Goal: Task Accomplishment & Management: Manage account settings

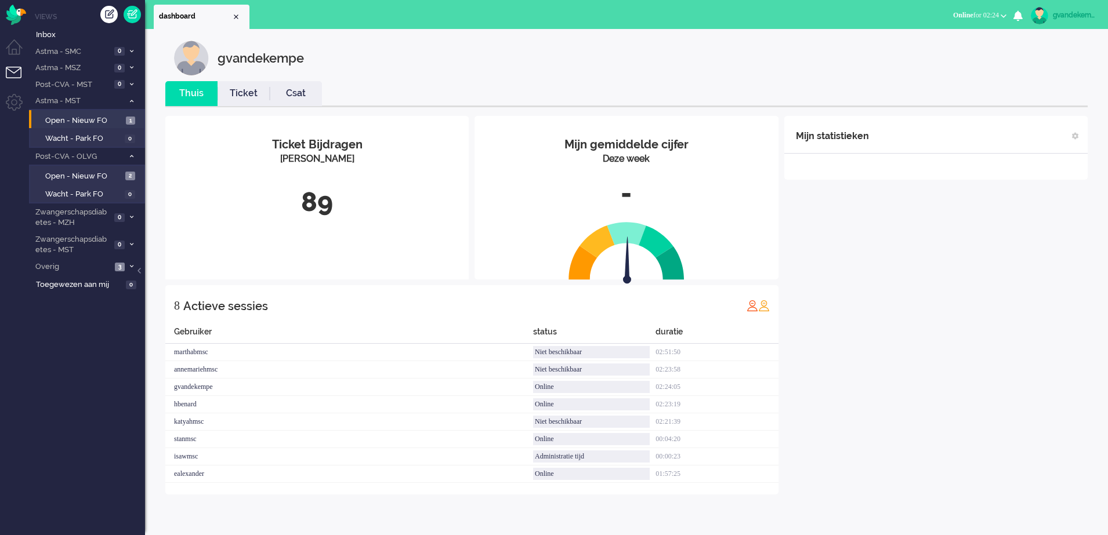
click at [1107, 389] on html "Thuis Dashboard [GEOGRAPHIC_DATA] Volgen [GEOGRAPHIC_DATA] release_2.1.2 Views …" at bounding box center [554, 267] width 1108 height 535
click at [83, 118] on span "Open - Nieuw FO" at bounding box center [84, 120] width 78 height 11
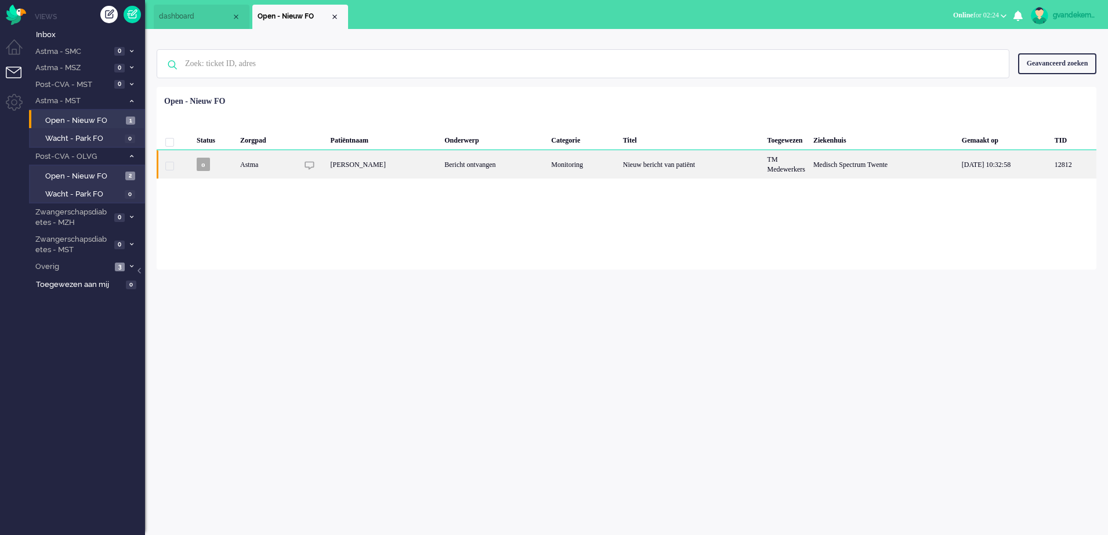
click at [505, 163] on div "Bericht ontvangen" at bounding box center [493, 164] width 107 height 28
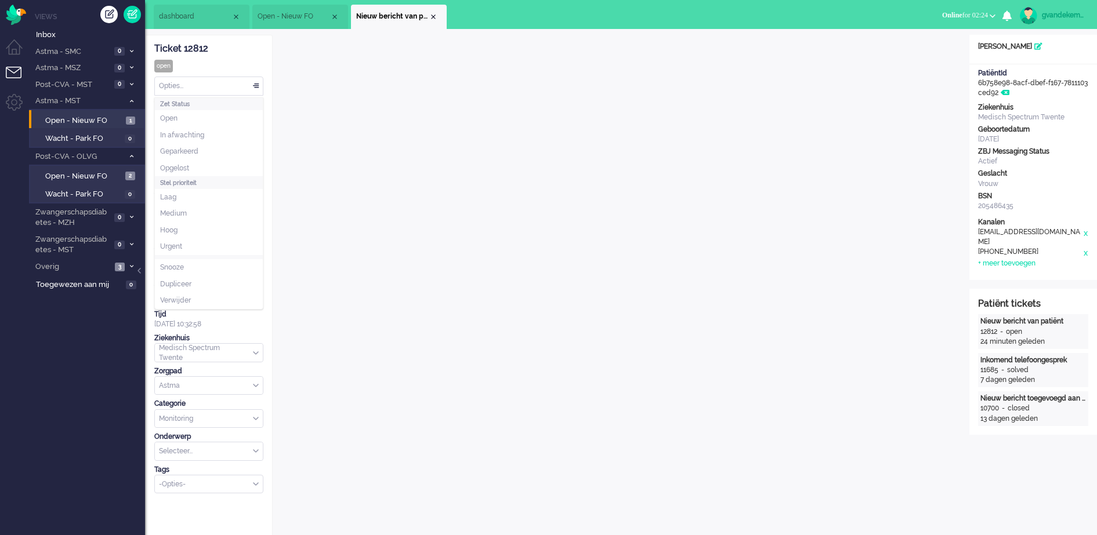
click at [255, 82] on div "Opties..." at bounding box center [209, 86] width 108 height 18
click at [204, 162] on li "Opgelost" at bounding box center [209, 168] width 108 height 17
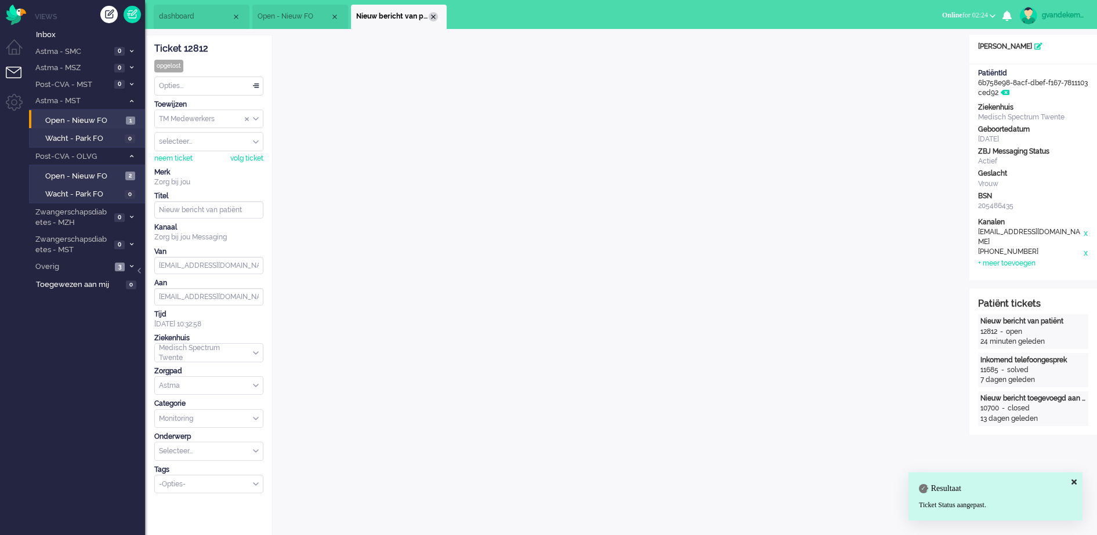
click at [434, 17] on div "Close tab" at bounding box center [433, 16] width 9 height 9
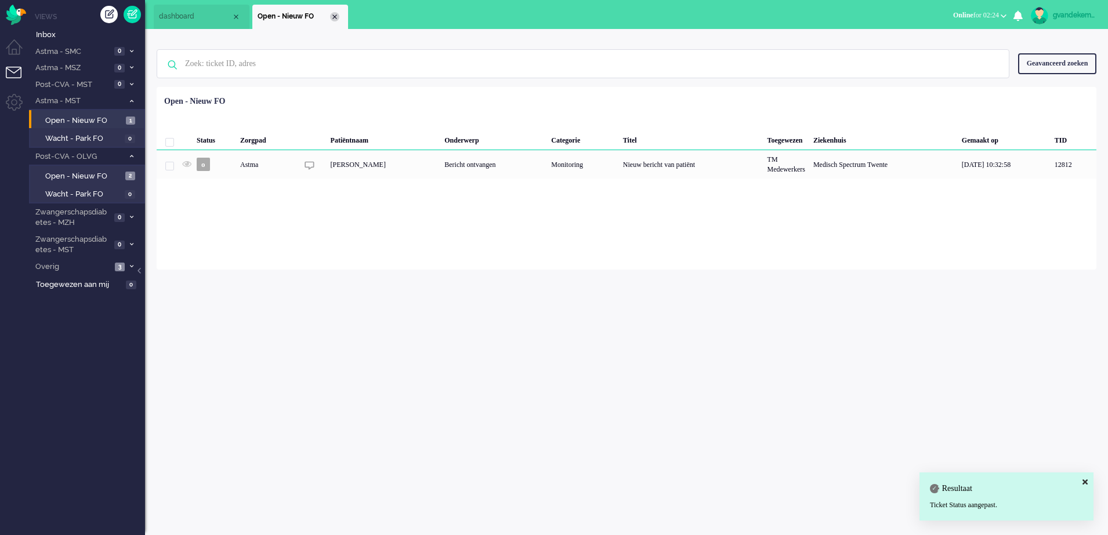
click at [332, 14] on div "Close tab" at bounding box center [334, 16] width 9 height 9
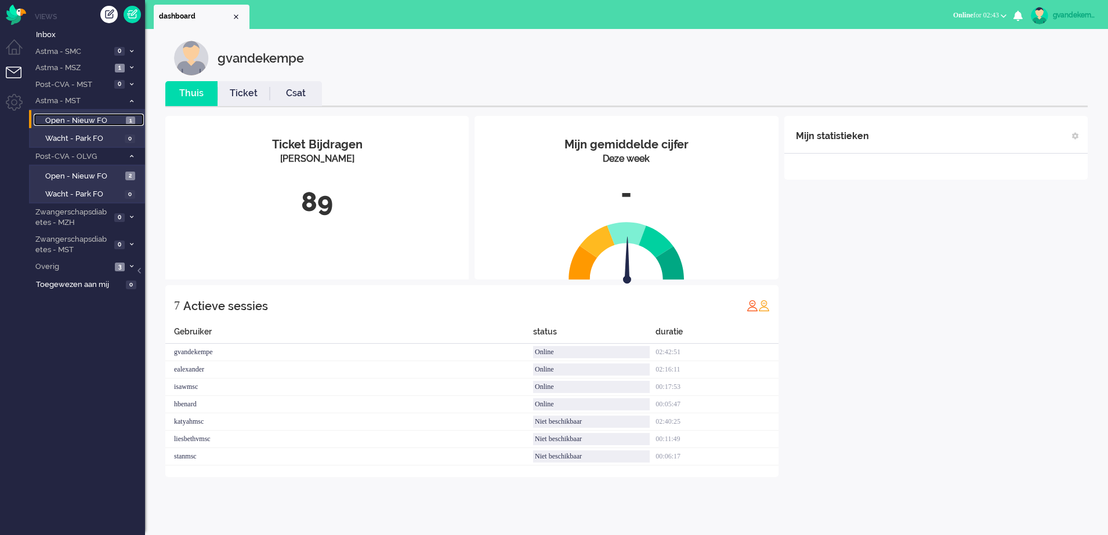
click at [113, 123] on span "Open - Nieuw FO" at bounding box center [84, 120] width 78 height 11
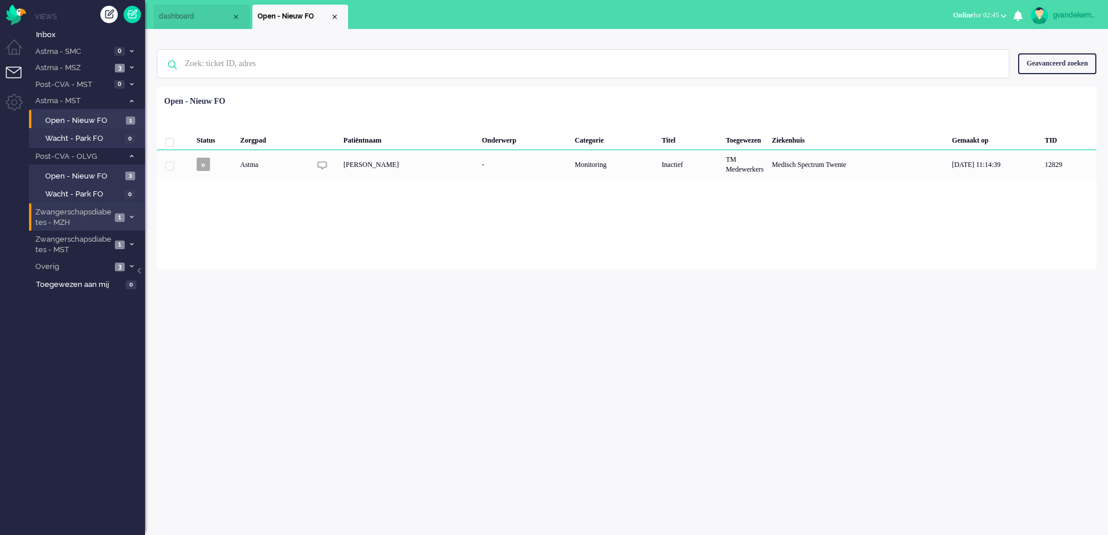
click at [130, 217] on icon at bounding box center [131, 217] width 3 height 4
click at [103, 240] on span "Open - Nieuw FO" at bounding box center [84, 242] width 78 height 11
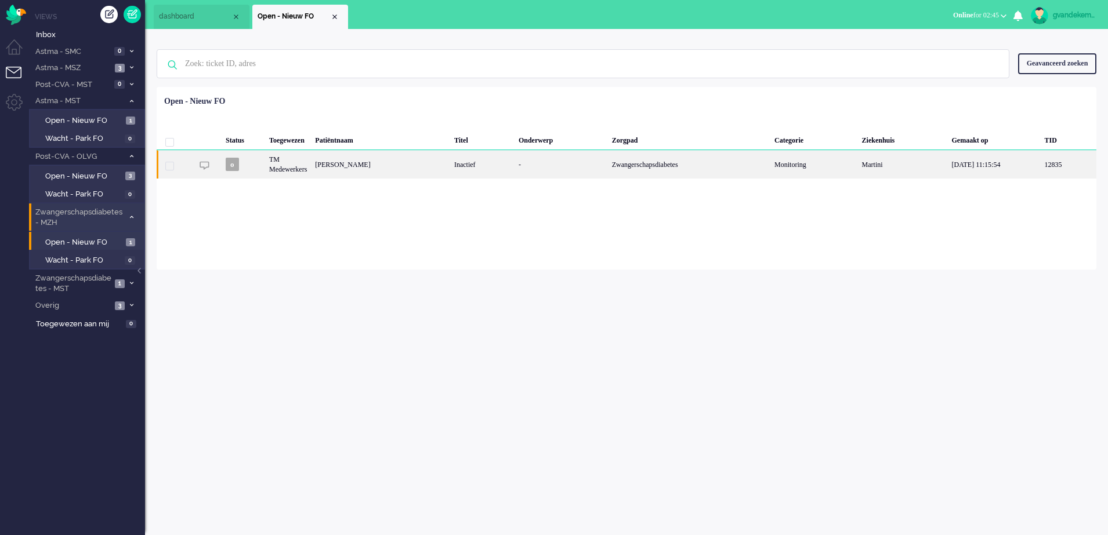
click at [574, 162] on div "-" at bounding box center [560, 164] width 93 height 28
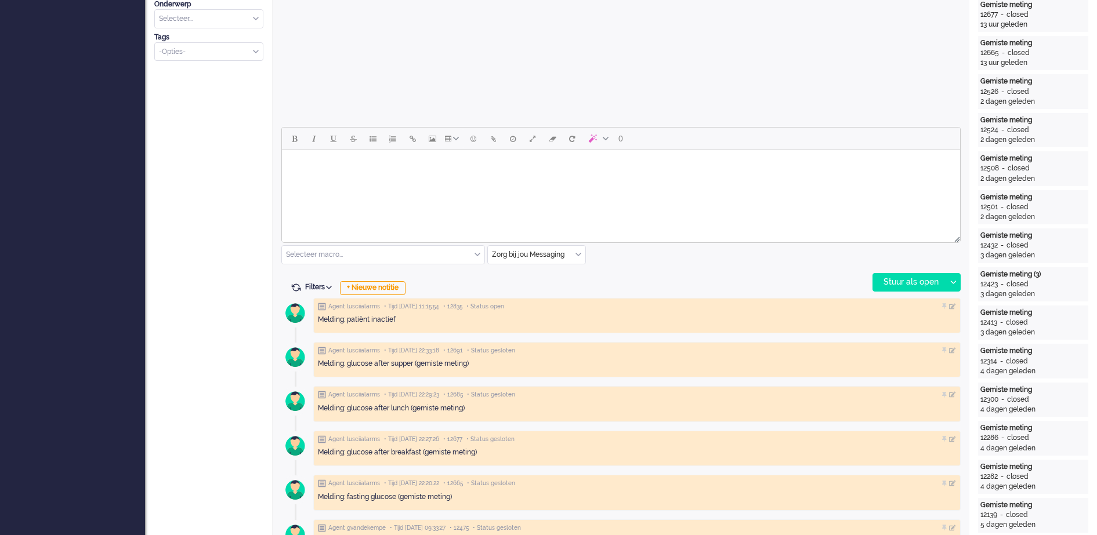
scroll to position [435, 0]
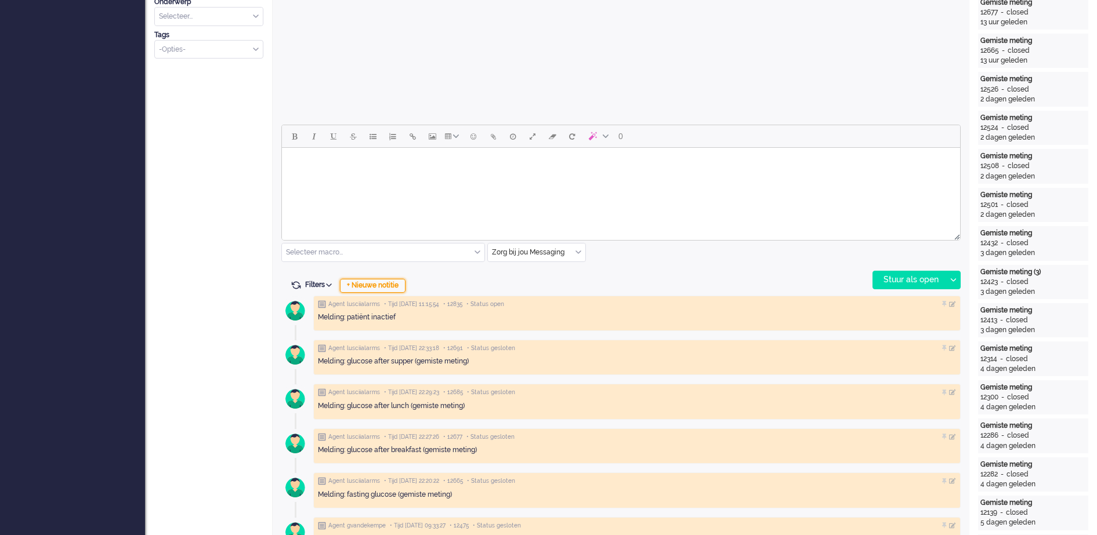
click at [393, 285] on div "+ Nieuwe notitie" at bounding box center [373, 286] width 66 height 14
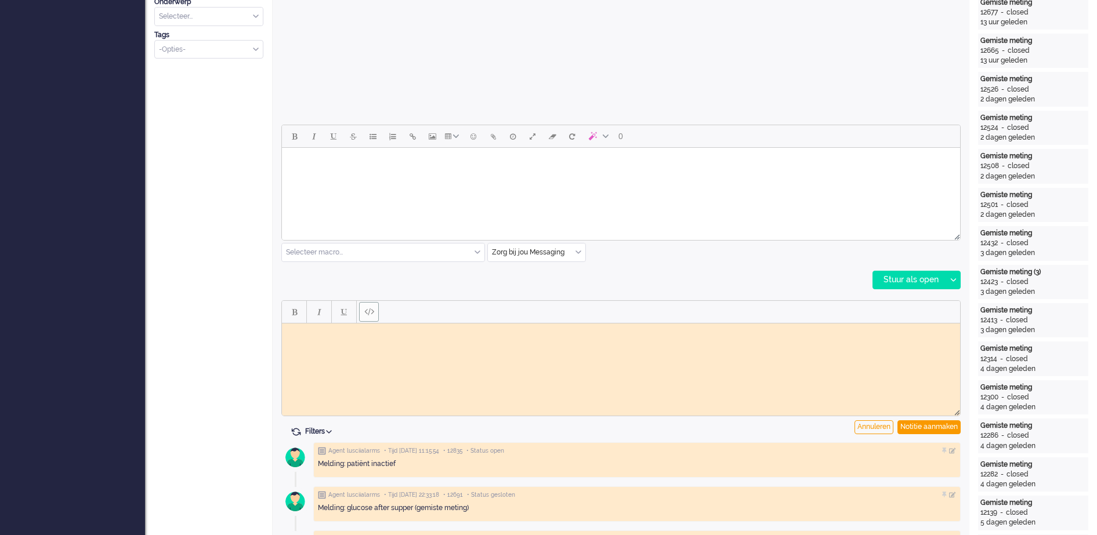
scroll to position [0, 0]
click at [363, 332] on body "Rich Text Area. Press ALT-0 for help." at bounding box center [620, 332] width 669 height 9
click at [927, 426] on div "Notitie aanmaken" at bounding box center [928, 427] width 63 height 14
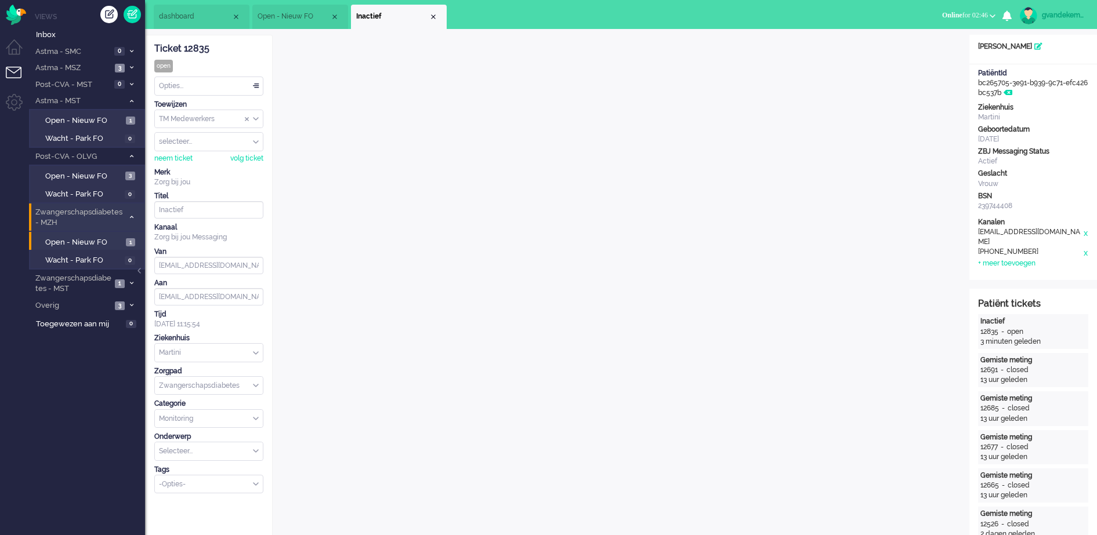
click at [254, 119] on div "TM Medewerkers" at bounding box center [209, 119] width 108 height 18
click at [235, 151] on li "TM Verpleegkundigen" at bounding box center [209, 153] width 108 height 17
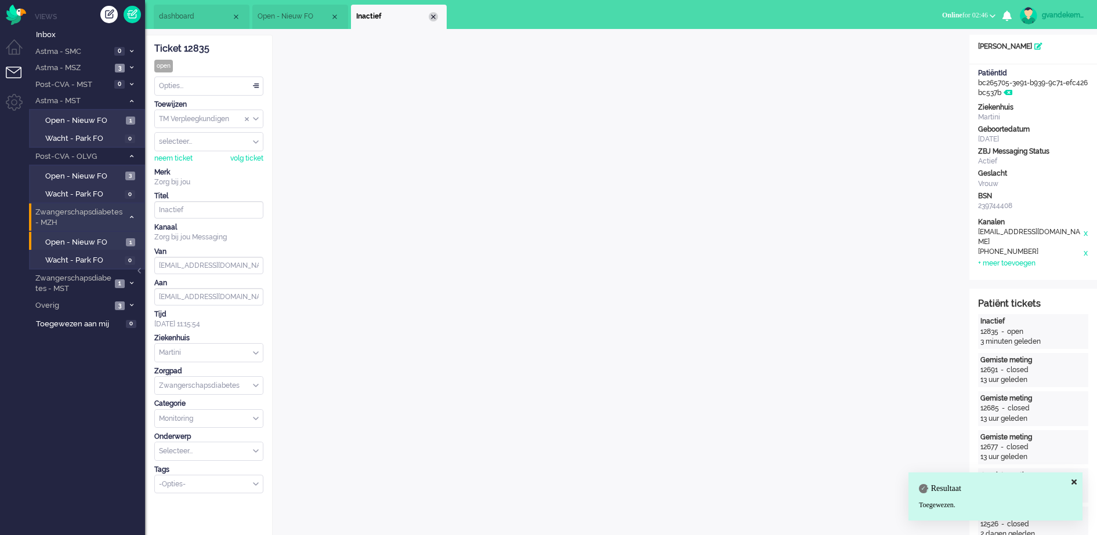
click at [430, 18] on div "Close tab" at bounding box center [433, 16] width 9 height 9
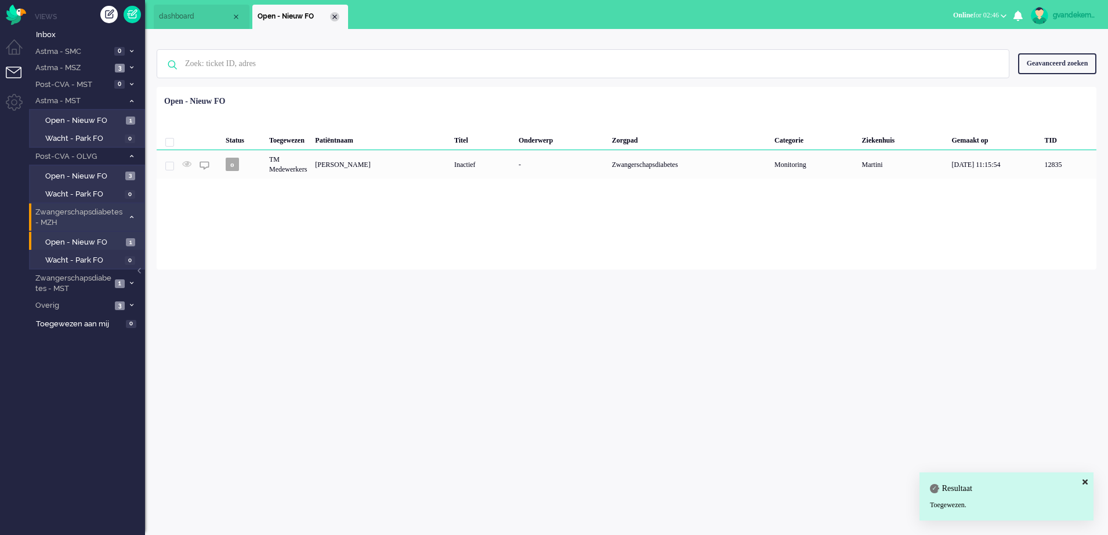
click at [336, 16] on div "Close tab" at bounding box center [334, 16] width 9 height 9
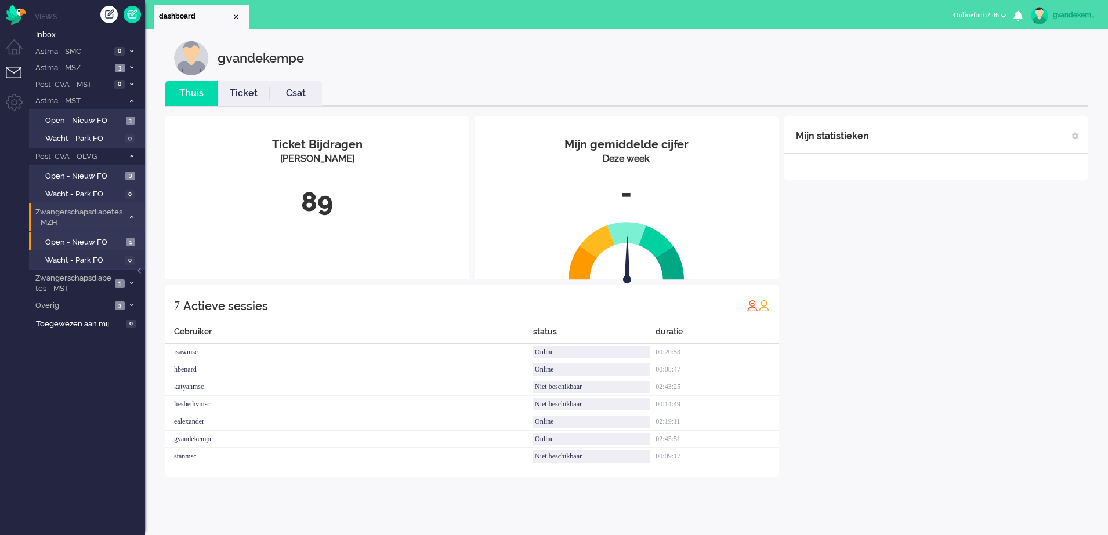
click at [132, 217] on icon at bounding box center [131, 217] width 3 height 4
click at [131, 245] on icon at bounding box center [131, 244] width 3 height 4
click at [109, 266] on span "Open - Nieuw FO" at bounding box center [84, 269] width 78 height 11
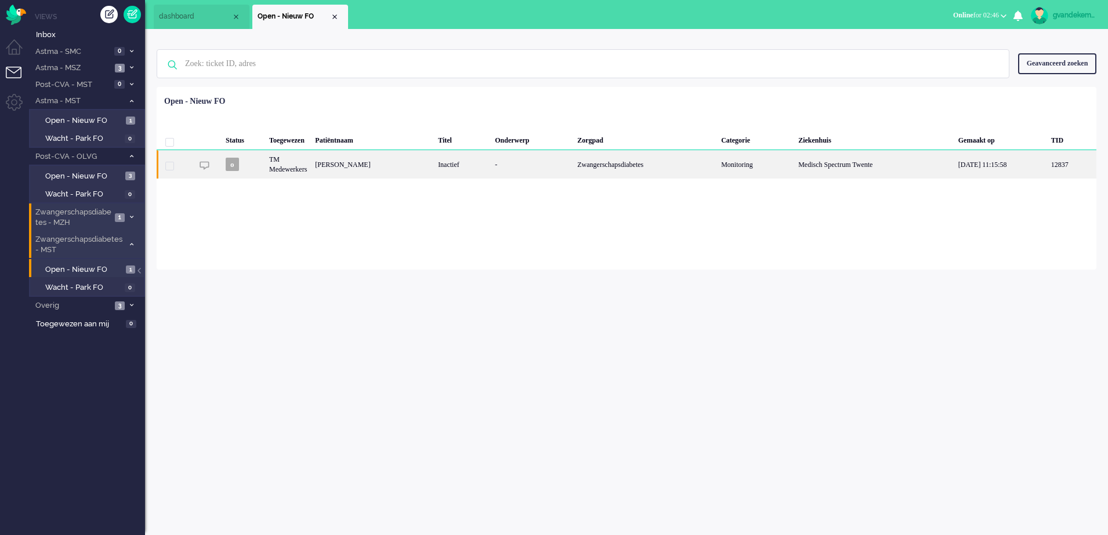
click at [379, 166] on div "[PERSON_NAME]" at bounding box center [372, 164] width 123 height 28
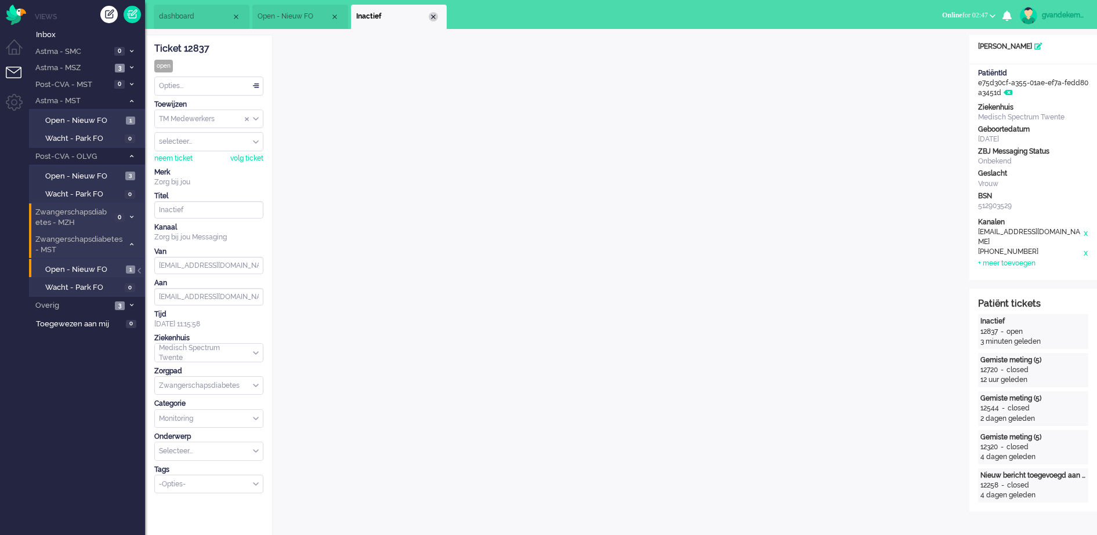
click at [433, 16] on div "Close tab" at bounding box center [433, 16] width 9 height 9
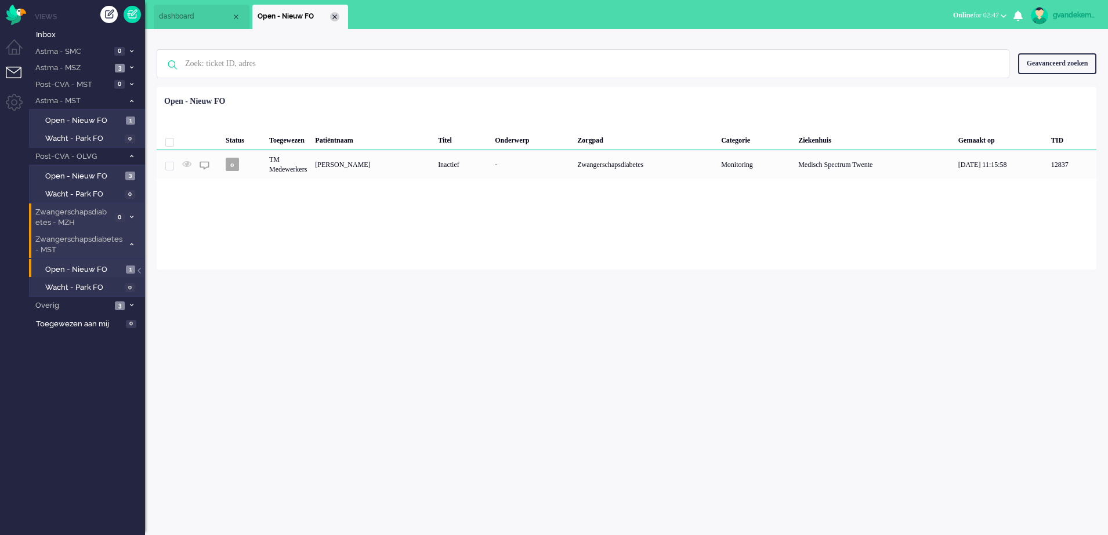
click at [335, 17] on div "Close tab" at bounding box center [334, 16] width 9 height 9
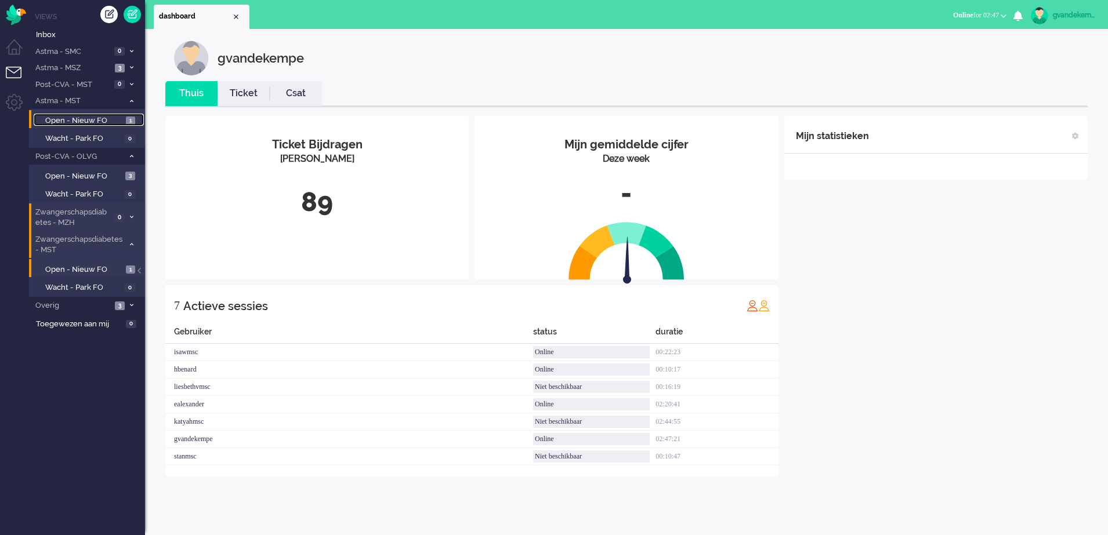
click at [121, 121] on span "Open - Nieuw FO" at bounding box center [84, 120] width 78 height 11
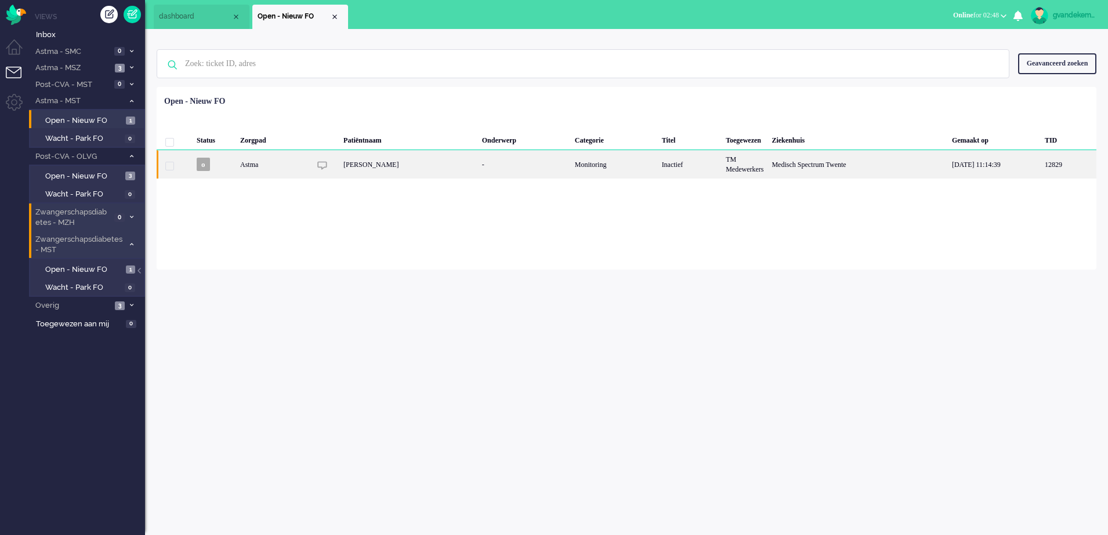
click at [628, 166] on div "Monitoring" at bounding box center [614, 164] width 87 height 28
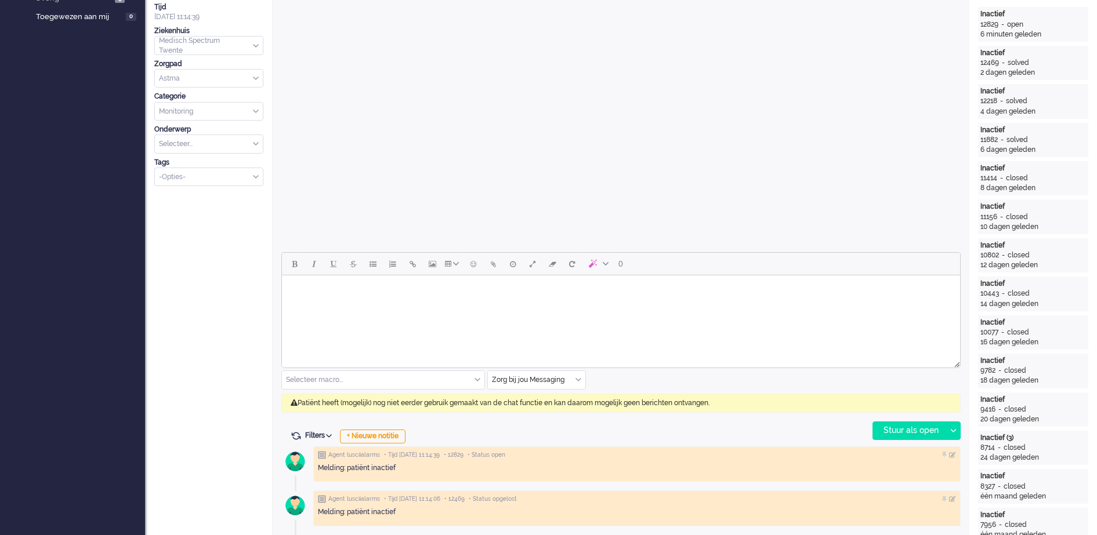
scroll to position [35, 0]
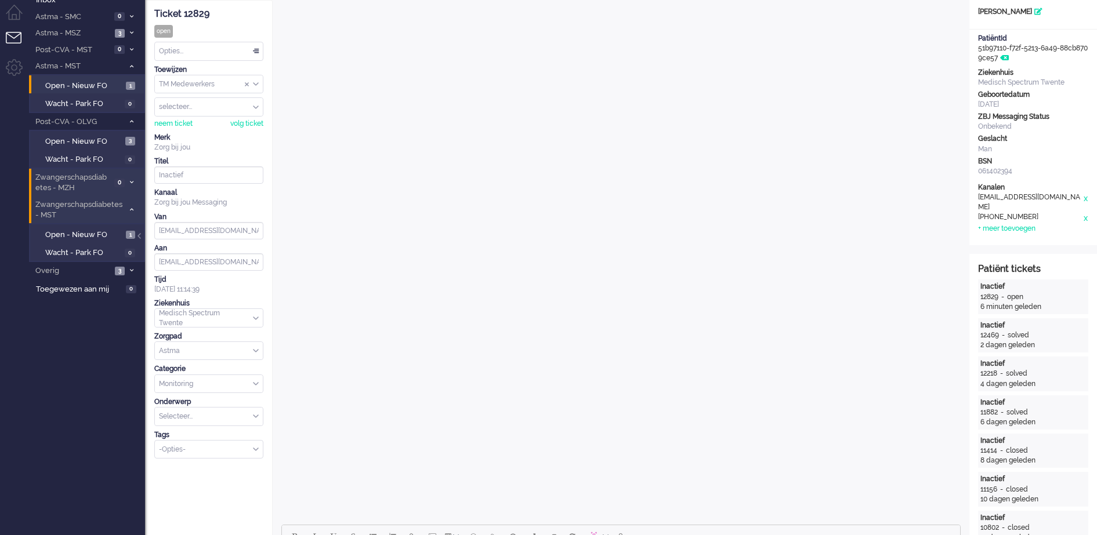
click at [256, 53] on div "Opties..." at bounding box center [209, 51] width 108 height 18
click at [214, 128] on li "Opgelost" at bounding box center [209, 133] width 108 height 17
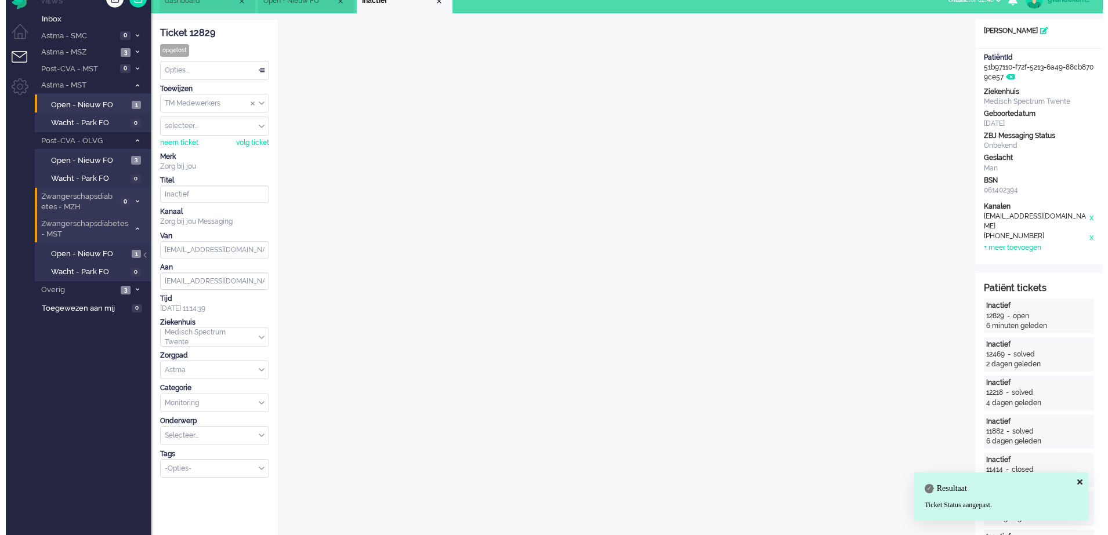
scroll to position [0, 0]
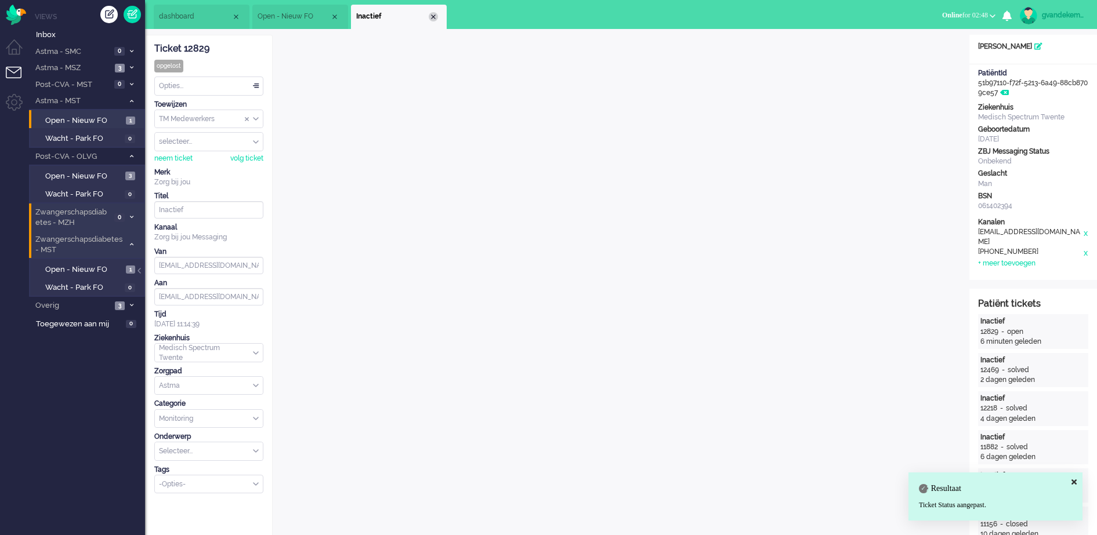
click at [431, 17] on div "Close tab" at bounding box center [433, 16] width 9 height 9
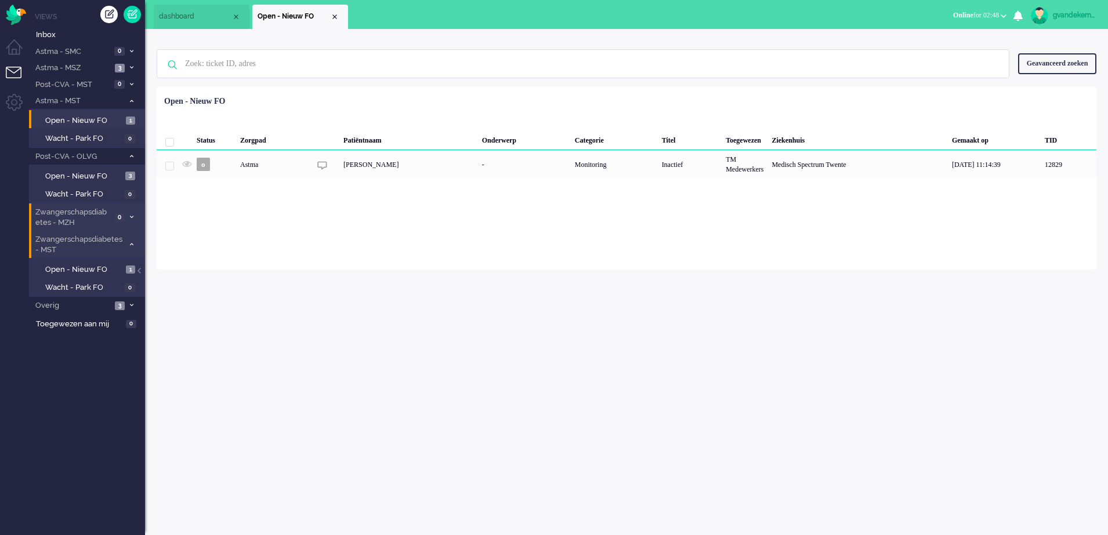
click at [332, 17] on div "Close tab" at bounding box center [334, 16] width 9 height 9
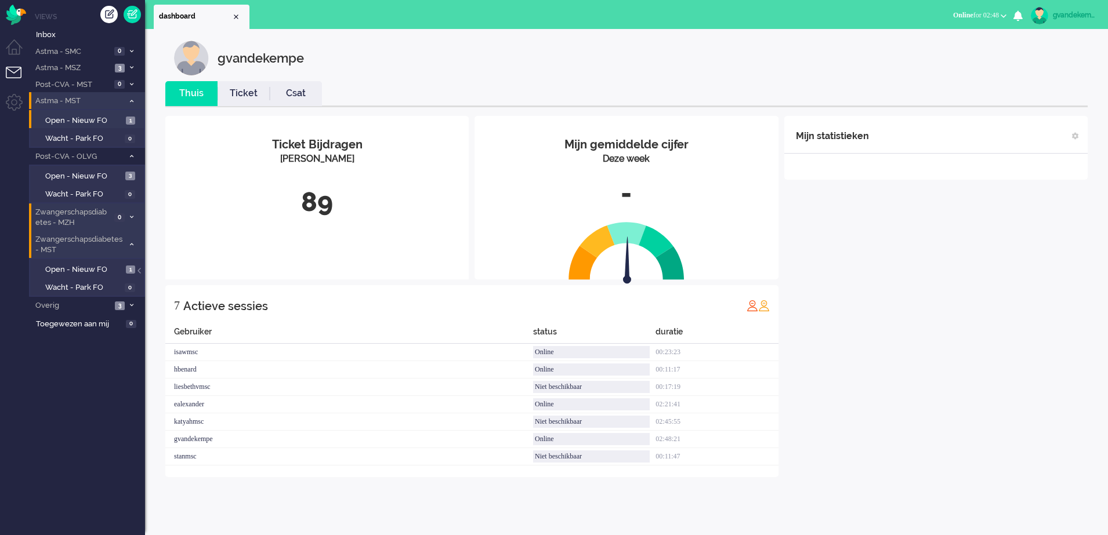
click at [132, 102] on icon at bounding box center [131, 101] width 3 height 4
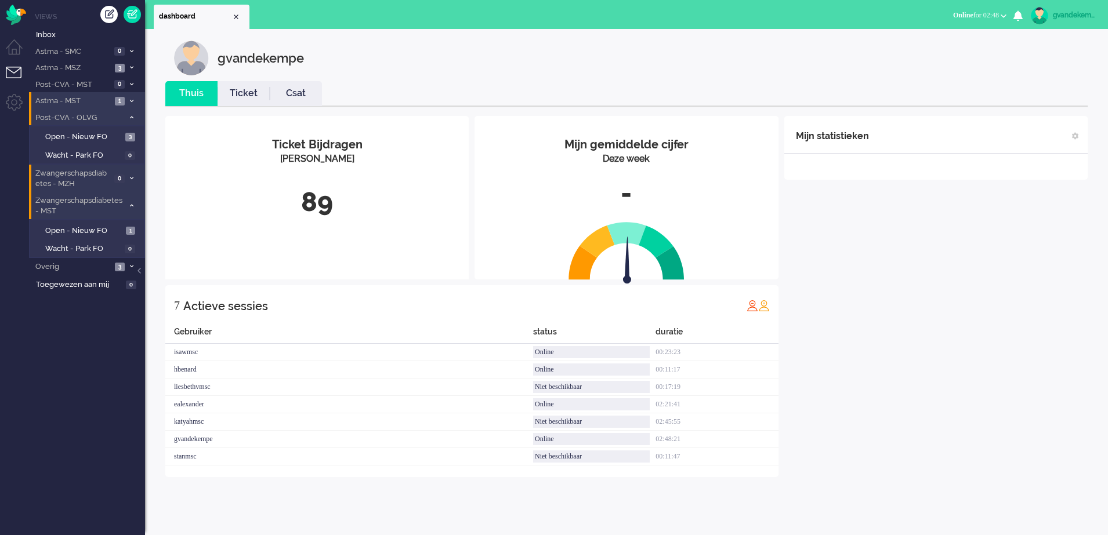
click at [130, 118] on icon at bounding box center [131, 117] width 3 height 4
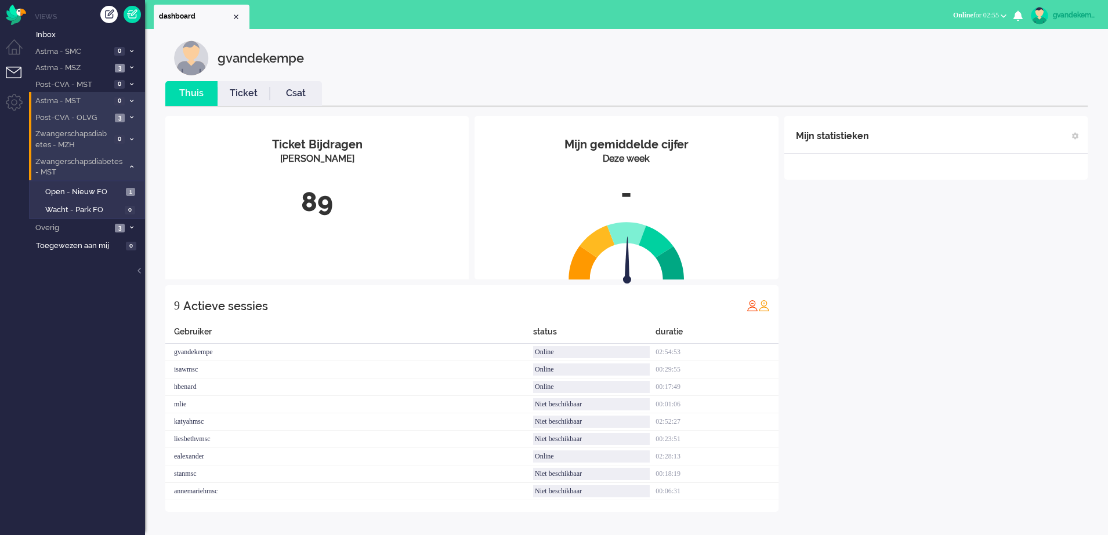
click at [125, 113] on li "Post-CVA - OLVG 3" at bounding box center [87, 117] width 116 height 17
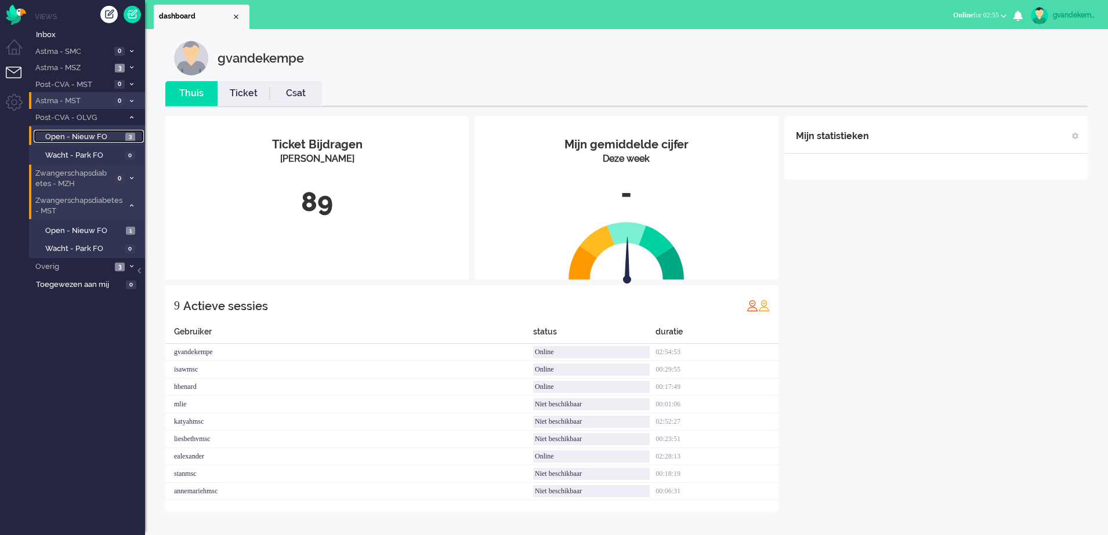
click at [101, 136] on span "Open - Nieuw FO" at bounding box center [83, 137] width 77 height 11
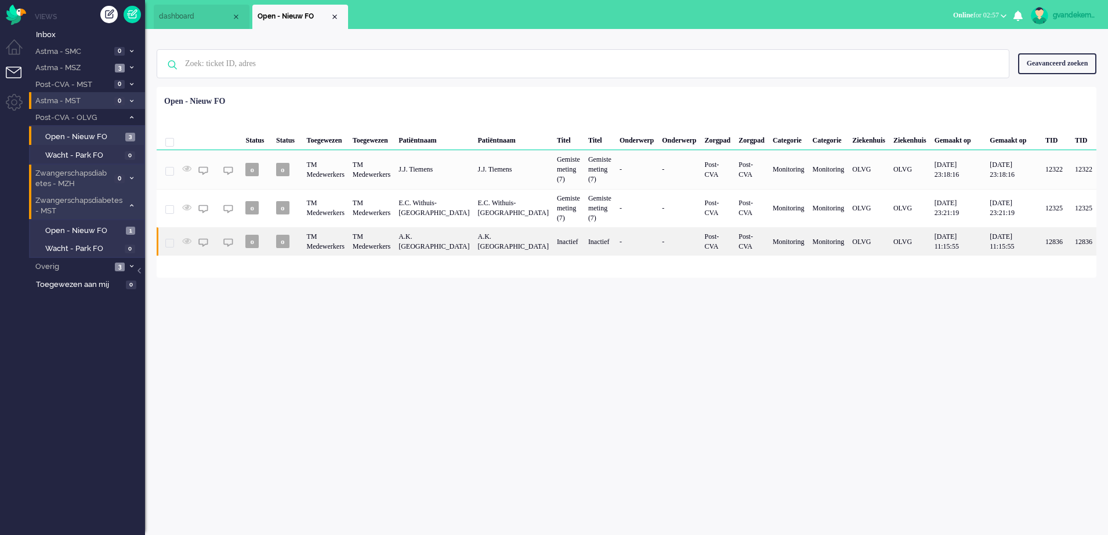
click at [553, 241] on div "Inactief" at bounding box center [568, 241] width 31 height 28
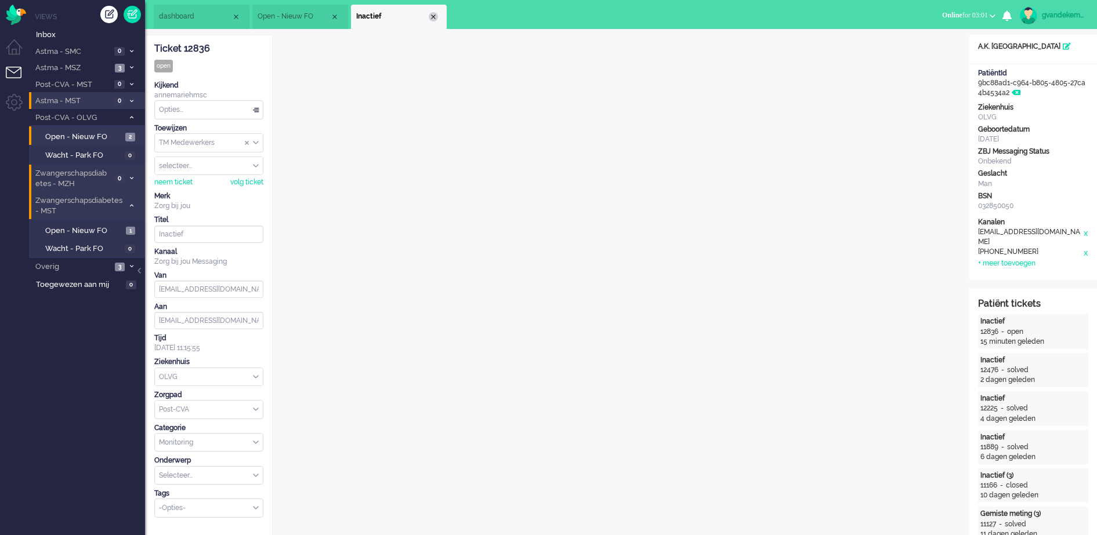
click at [433, 13] on div "Close tab" at bounding box center [433, 16] width 9 height 9
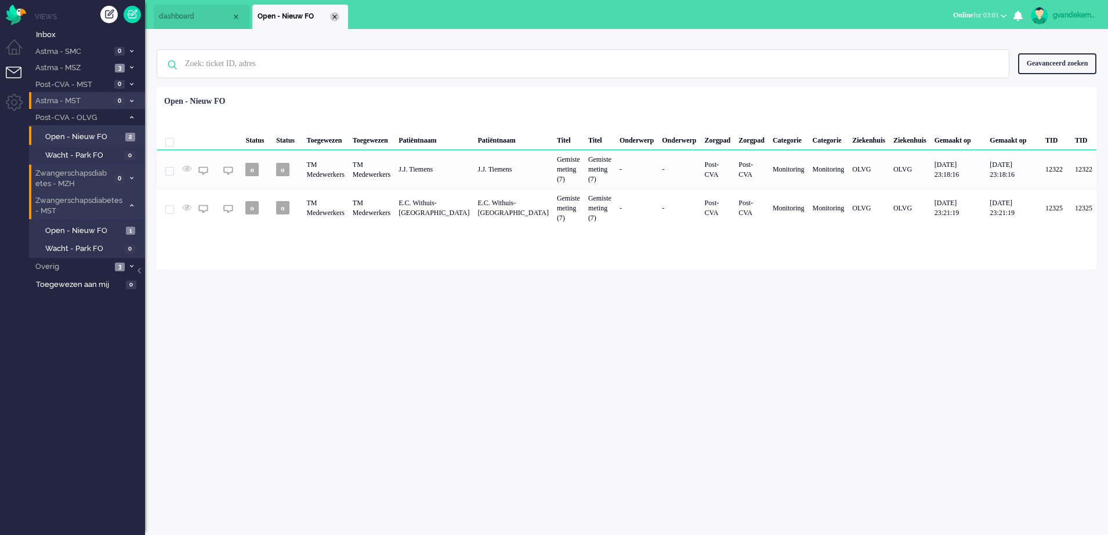
click at [337, 13] on div "Close tab" at bounding box center [334, 16] width 9 height 9
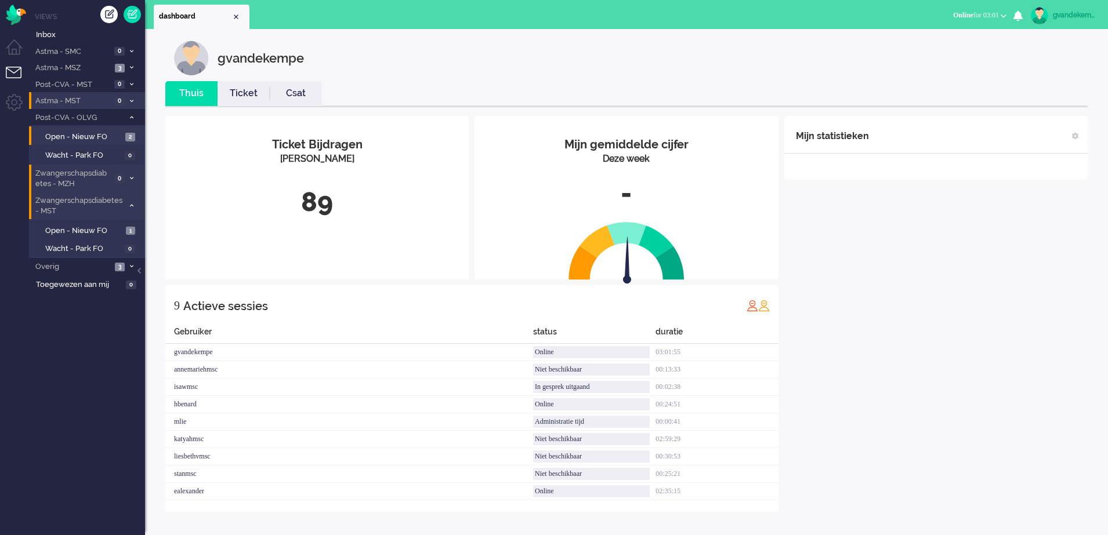
click at [131, 119] on icon at bounding box center [131, 117] width 3 height 4
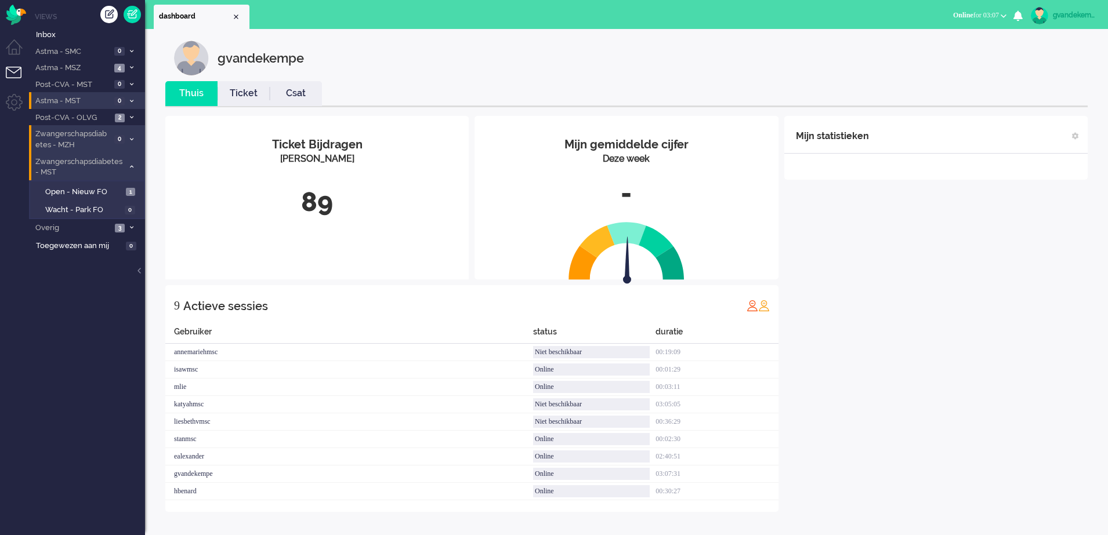
click at [969, 404] on div "Mijn statistieken + Statistieken toevoegen Bel tijd (gemiddelde dag) Wrapup tij…" at bounding box center [935, 314] width 303 height 396
click at [102, 190] on span "Open - Nieuw FO" at bounding box center [84, 192] width 78 height 11
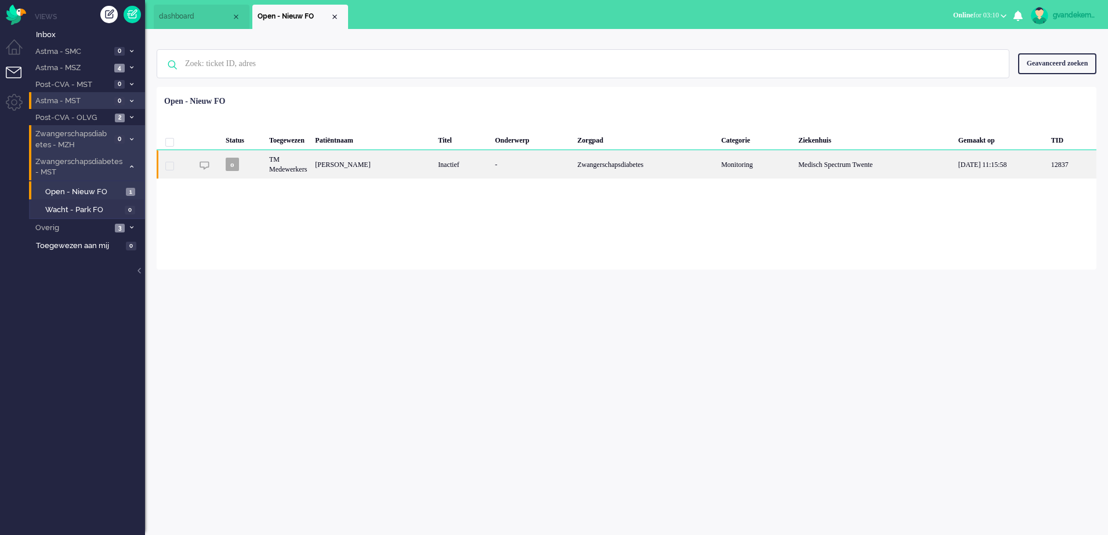
click at [576, 168] on div "Zwangerschapsdiabetes" at bounding box center [645, 164] width 144 height 28
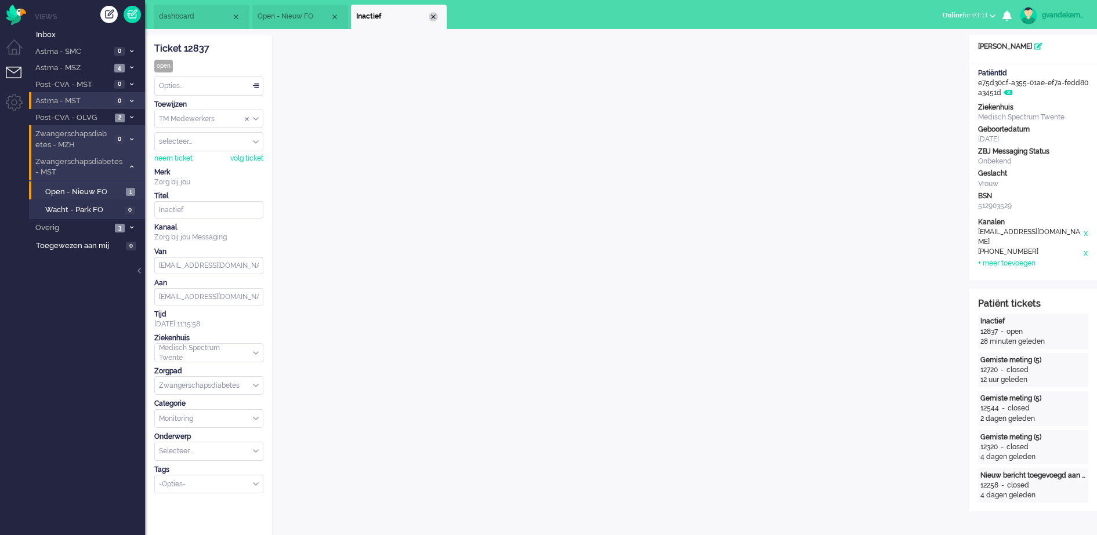
click at [434, 16] on div "Close tab" at bounding box center [433, 16] width 9 height 9
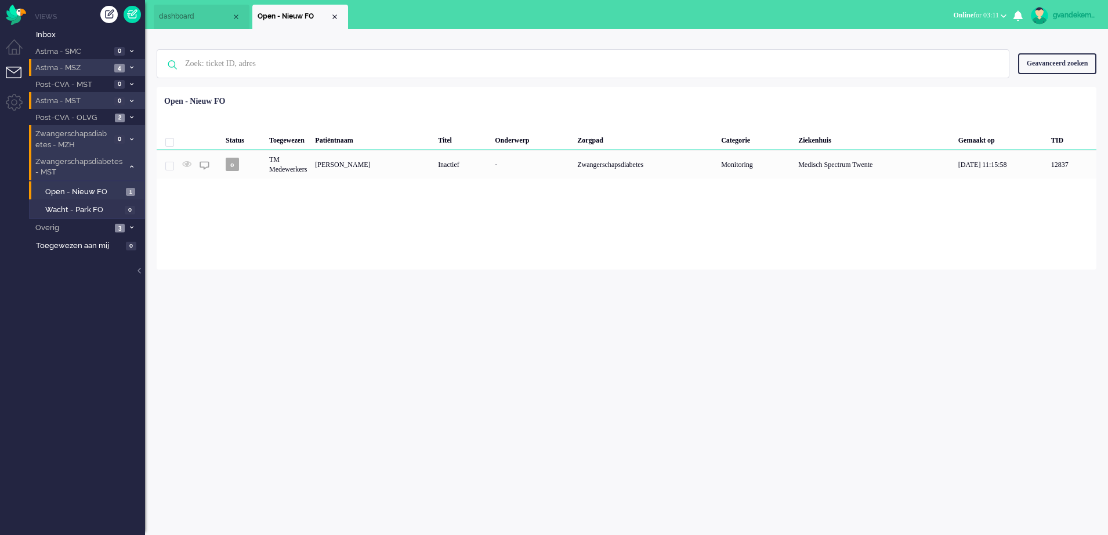
click at [132, 66] on icon at bounding box center [131, 68] width 3 height 4
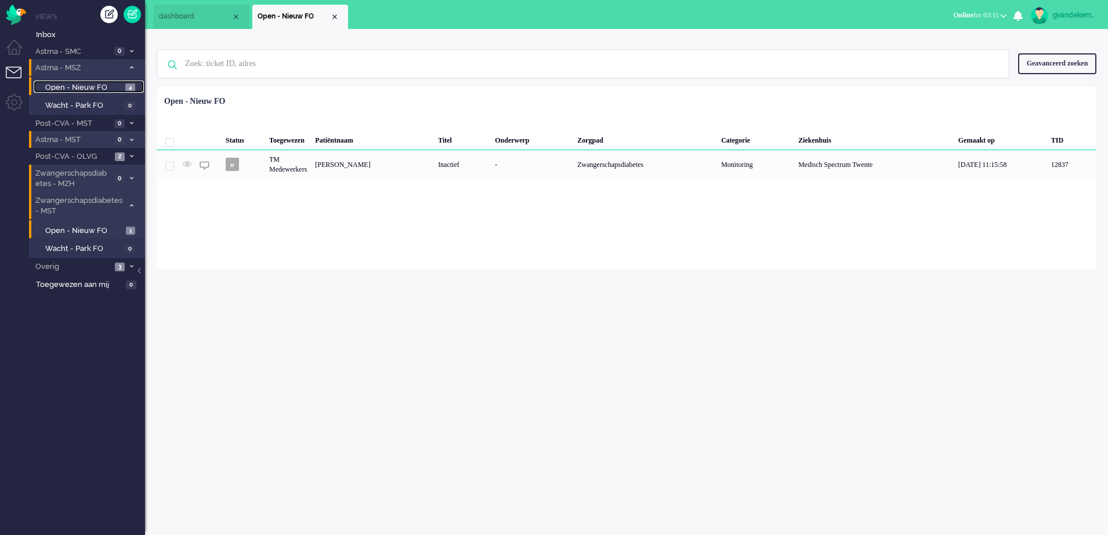
click at [100, 85] on span "Open - Nieuw FO" at bounding box center [83, 87] width 77 height 11
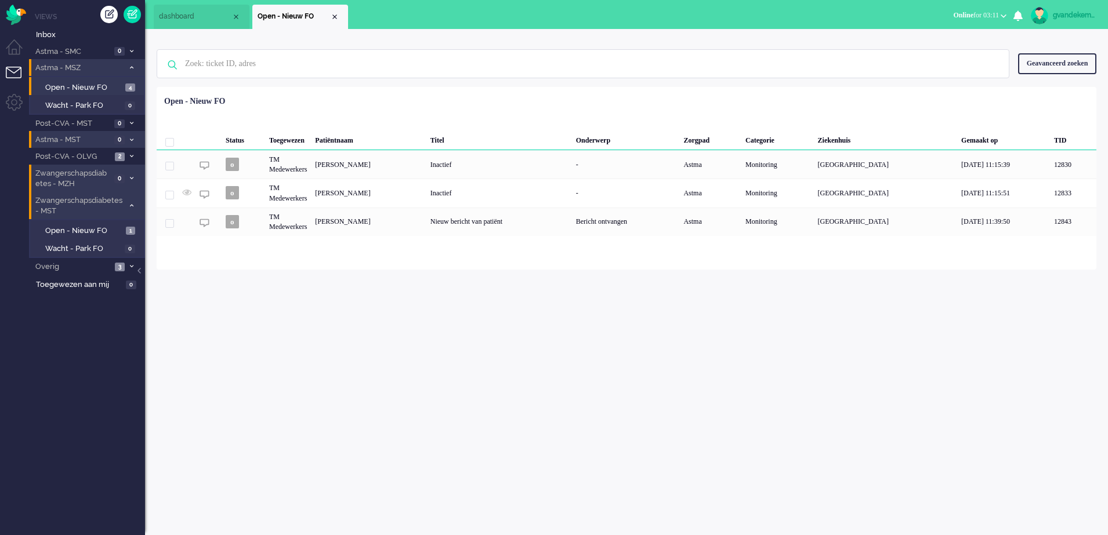
click at [130, 66] on icon at bounding box center [131, 68] width 3 height 4
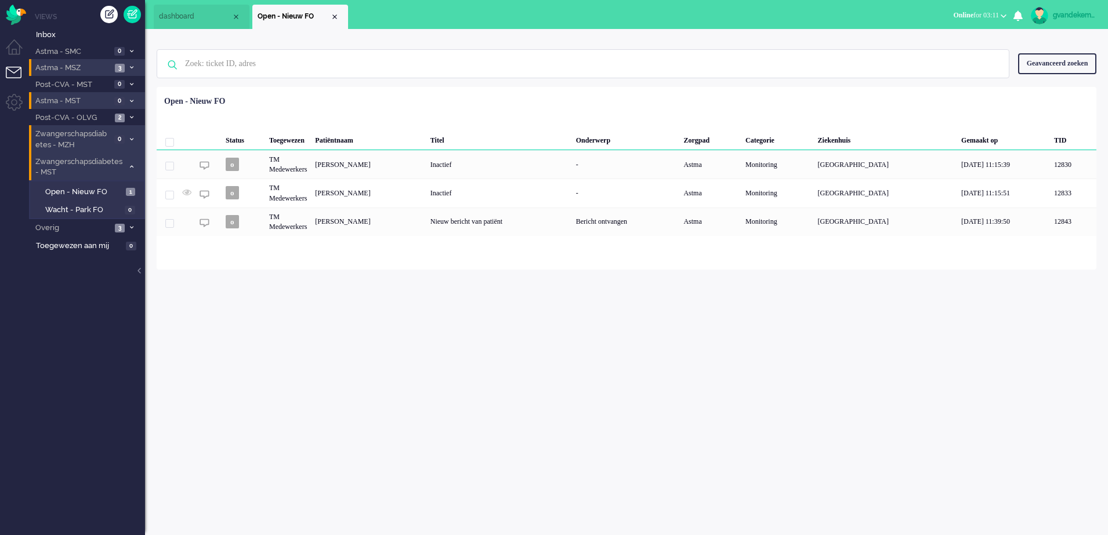
click at [132, 168] on icon at bounding box center [131, 167] width 3 height 4
click at [332, 16] on div "Close tab" at bounding box center [334, 16] width 9 height 9
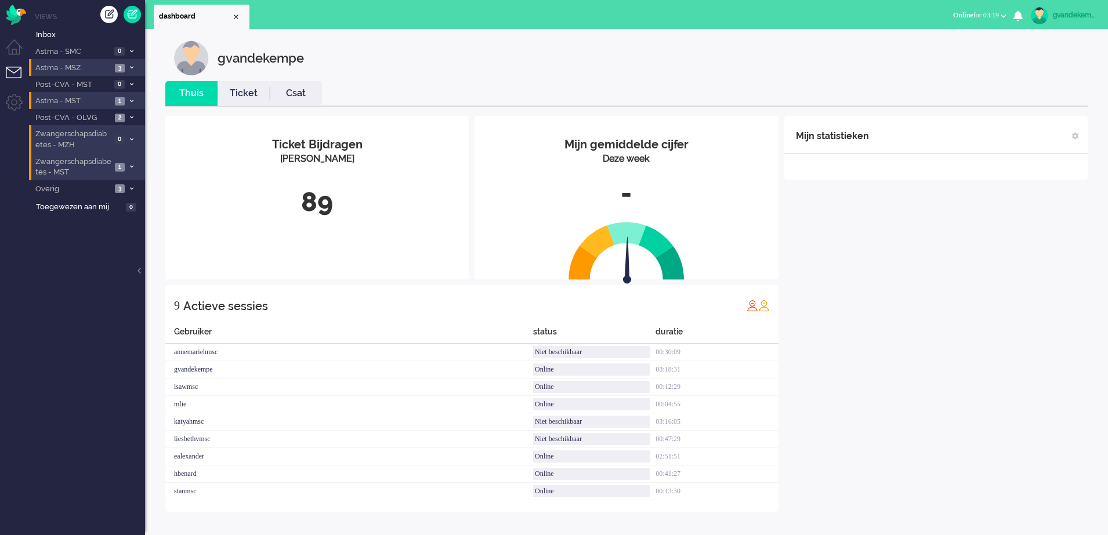
click at [985, 298] on div "Mijn statistieken + Statistieken toevoegen Bel tijd (gemiddelde dag) Wrapup tij…" at bounding box center [935, 314] width 303 height 396
click at [131, 99] on icon at bounding box center [131, 101] width 3 height 4
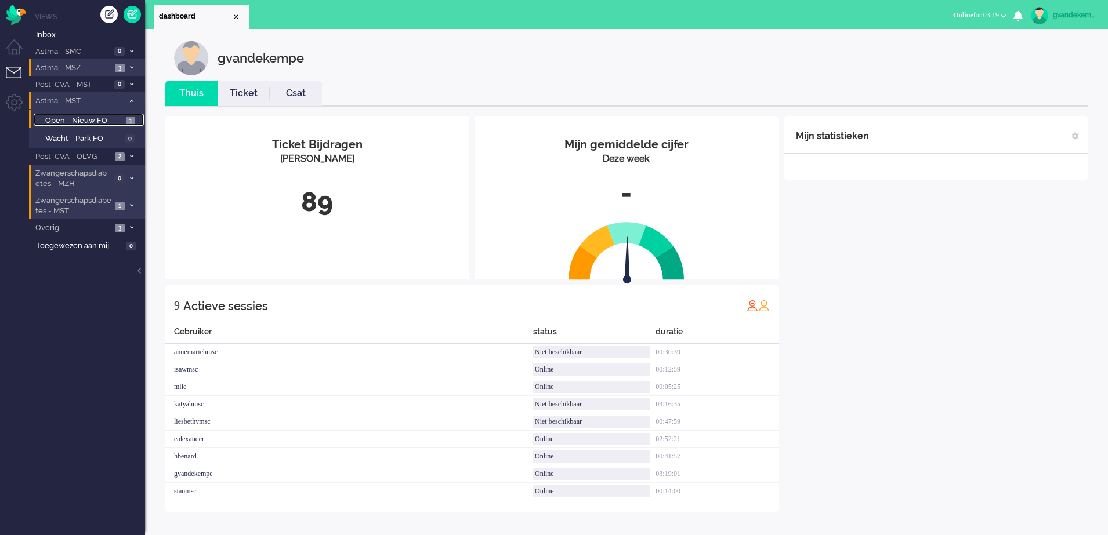
click at [111, 123] on span "Open - Nieuw FO" at bounding box center [84, 120] width 78 height 11
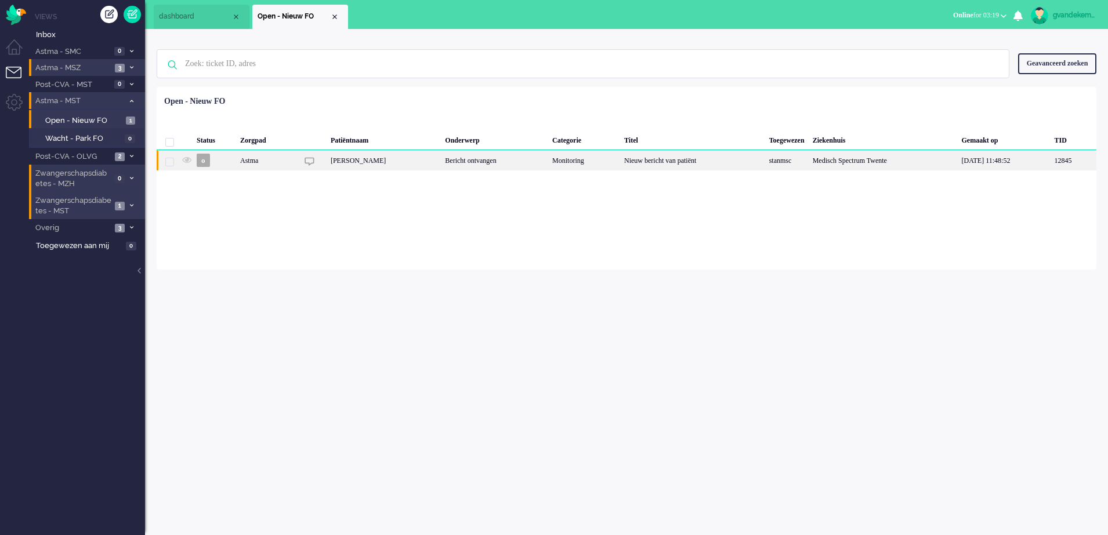
click at [620, 164] on div "Nieuw bericht van patiënt" at bounding box center [692, 160] width 145 height 20
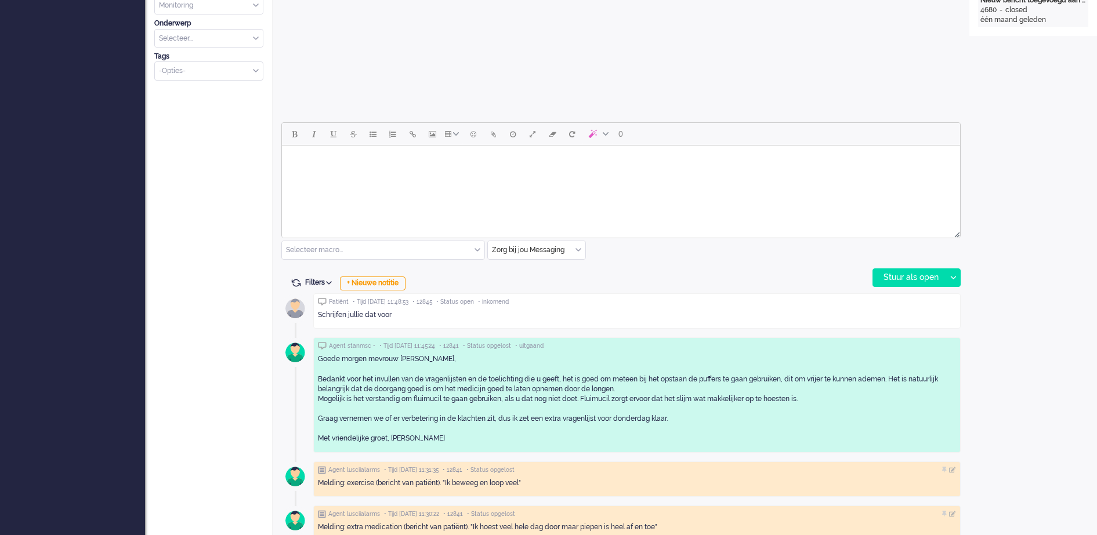
scroll to position [470, 0]
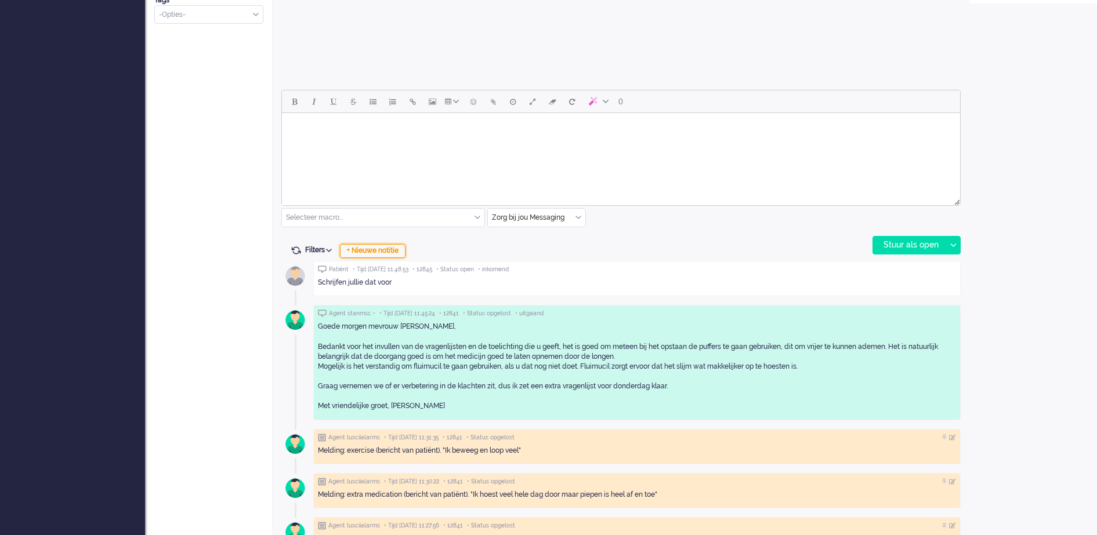
click at [378, 251] on div "+ Nieuwe notitie" at bounding box center [373, 251] width 66 height 14
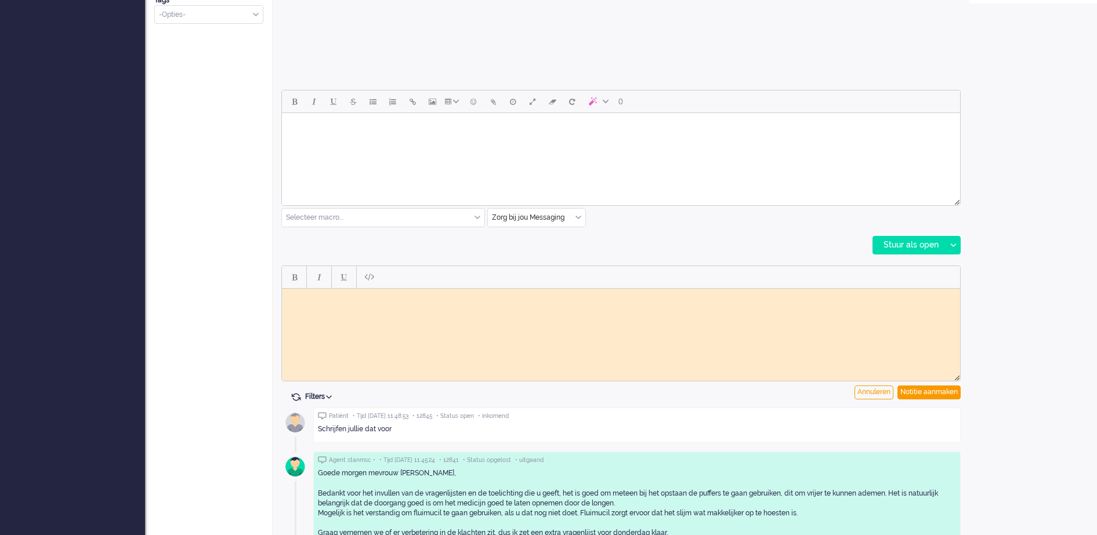
scroll to position [0, 0]
click at [327, 299] on body "Rich Text Area. Press ALT-0 for help." at bounding box center [620, 297] width 669 height 9
click at [327, 300] on body "Rich Text Area. Press ALT-0 for help." at bounding box center [620, 297] width 669 height 9
click at [923, 392] on div "Notitie aanmaken" at bounding box center [928, 393] width 63 height 14
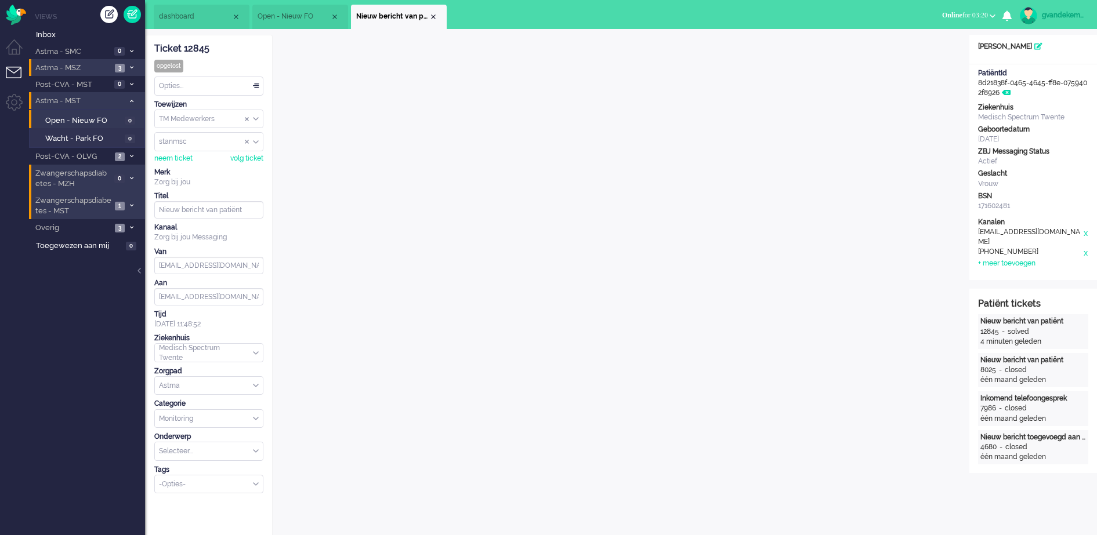
click at [252, 117] on span "Assign Group" at bounding box center [249, 119] width 9 height 8
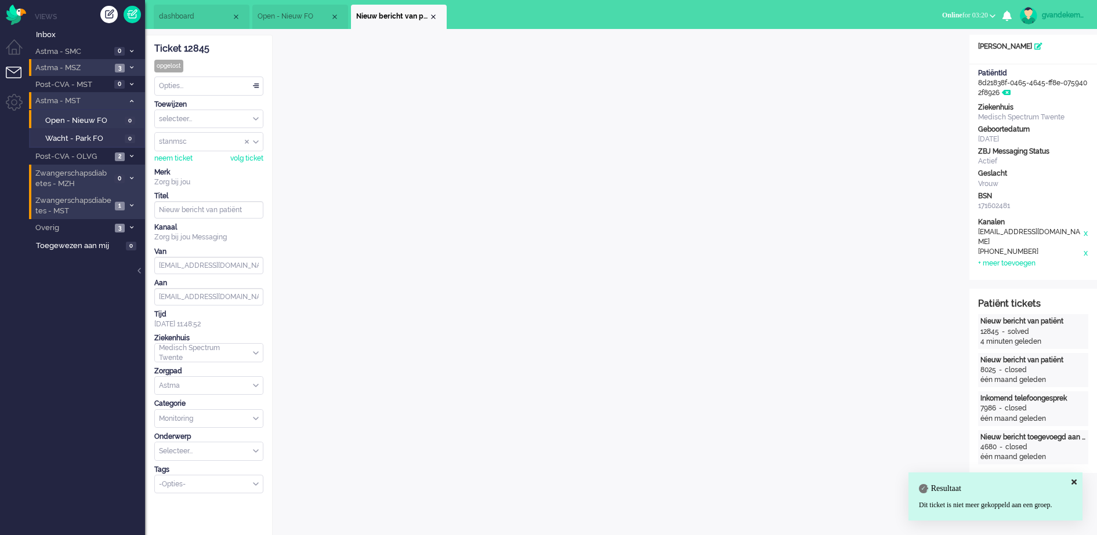
click at [255, 118] on div "selecteer..." at bounding box center [209, 119] width 108 height 18
click at [242, 153] on li "TM Verpleegkundigen" at bounding box center [209, 153] width 108 height 17
click at [434, 14] on div "Close tab" at bounding box center [433, 16] width 9 height 9
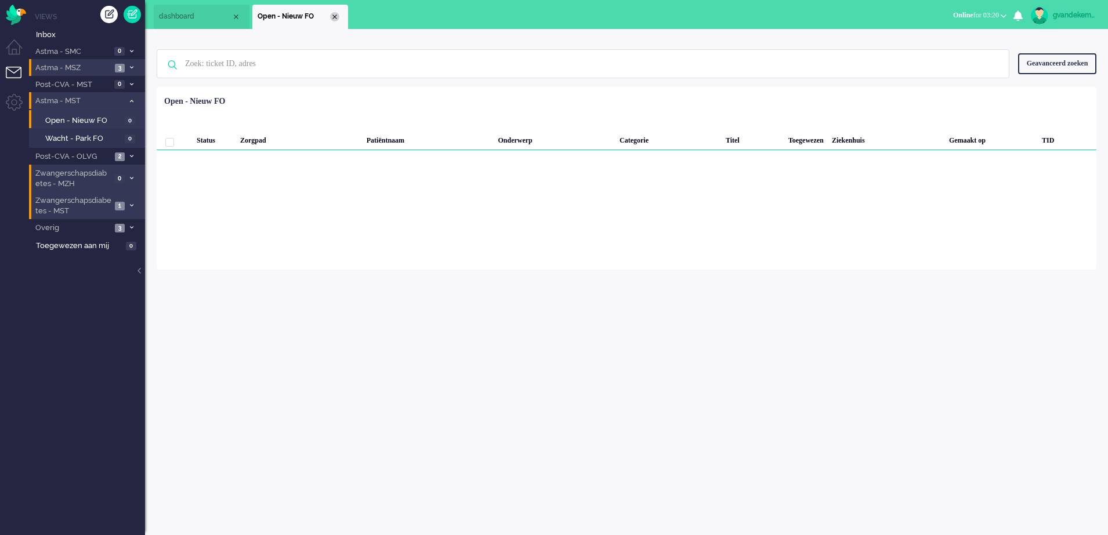
click at [335, 16] on div "Close tab" at bounding box center [334, 16] width 9 height 9
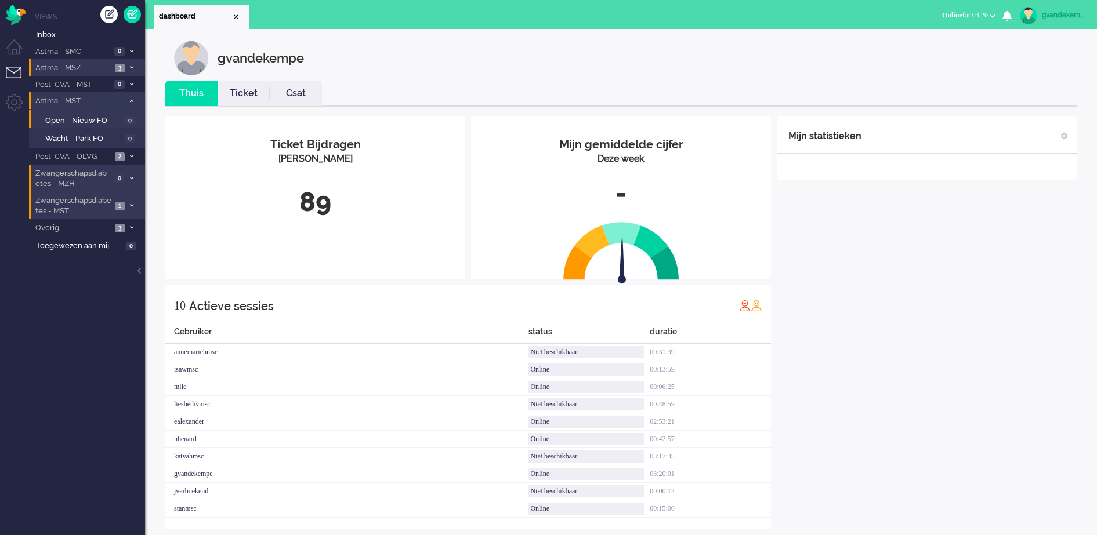
click at [131, 101] on icon at bounding box center [131, 101] width 3 height 4
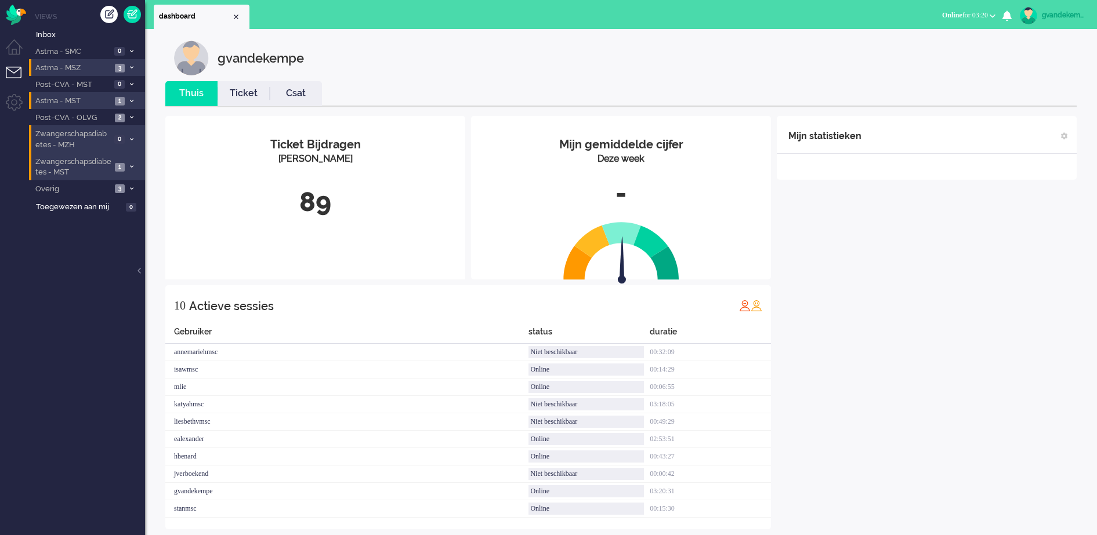
click at [131, 101] on icon at bounding box center [131, 101] width 3 height 4
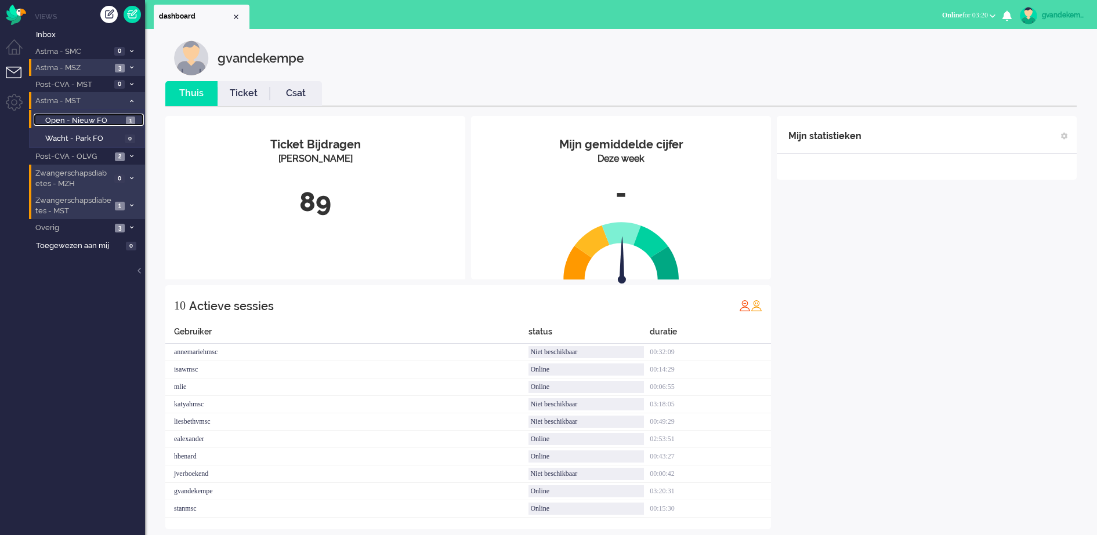
click at [103, 117] on span "Open - Nieuw FO" at bounding box center [84, 120] width 78 height 11
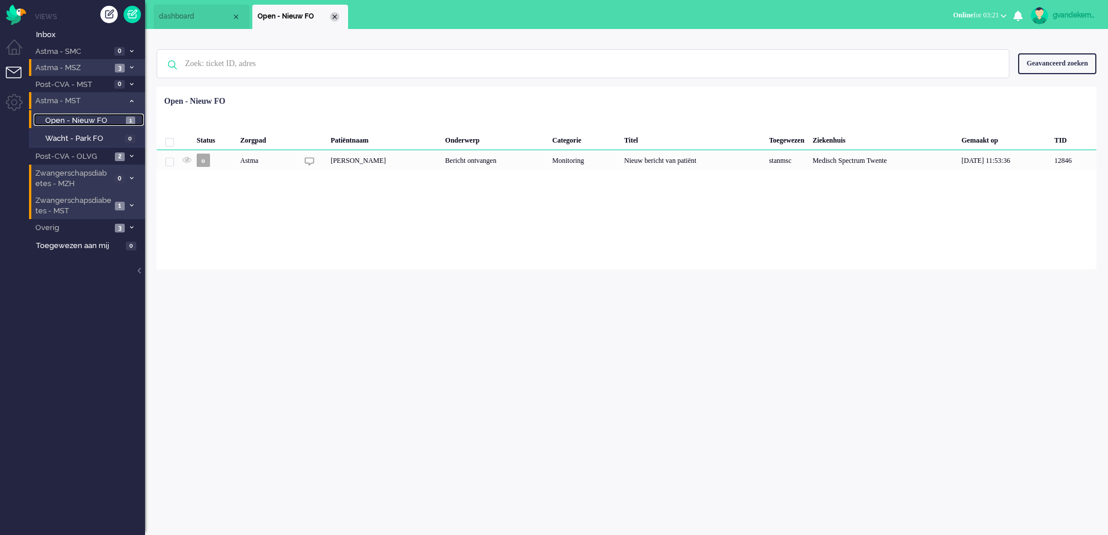
click at [336, 13] on div "Close tab" at bounding box center [334, 16] width 9 height 9
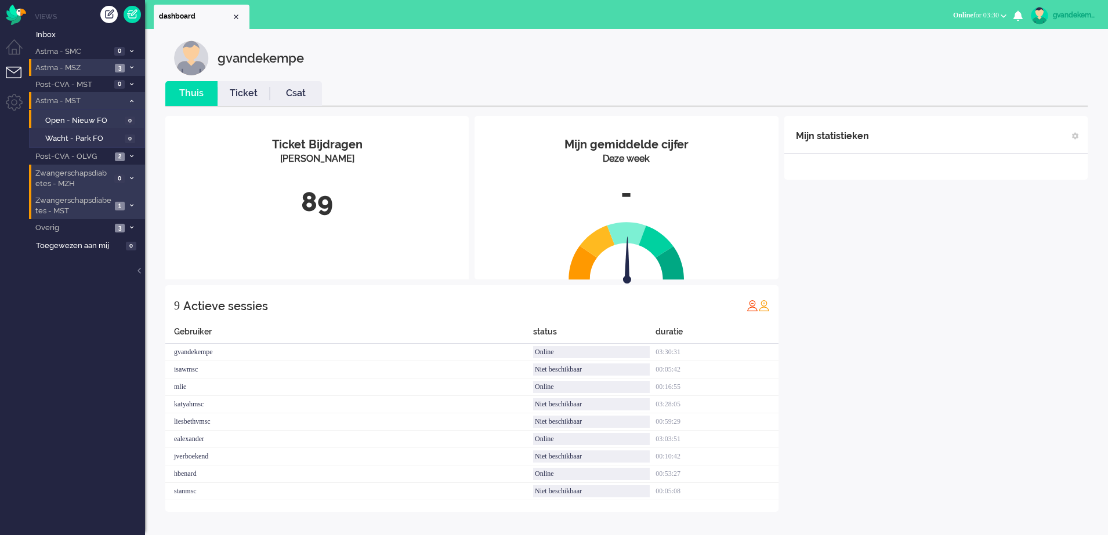
click at [130, 101] on icon at bounding box center [131, 101] width 3 height 4
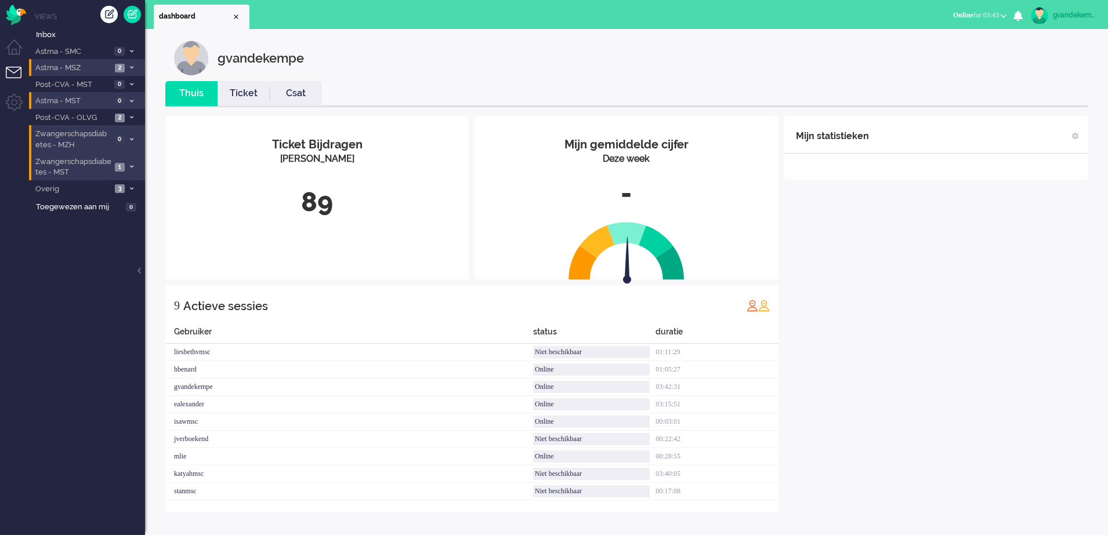
drag, startPoint x: 1002, startPoint y: 402, endPoint x: 935, endPoint y: 490, distance: 110.9
click at [949, 459] on div "Mijn statistieken + Statistieken toevoegen Bel tijd (gemiddelde dag) Wrapup tij…" at bounding box center [935, 314] width 303 height 396
click at [923, 282] on div "Mijn statistieken + Statistieken toevoegen Bel tijd (gemiddelde dag) Wrapup tij…" at bounding box center [935, 314] width 303 height 396
click at [911, 304] on div "Mijn statistieken + Statistieken toevoegen Bel tijd (gemiddelde dag) Wrapup tij…" at bounding box center [935, 314] width 303 height 396
click at [879, 384] on div "Mijn statistieken + Statistieken toevoegen Bel tijd (gemiddelde dag) Wrapup tij…" at bounding box center [935, 305] width 303 height 379
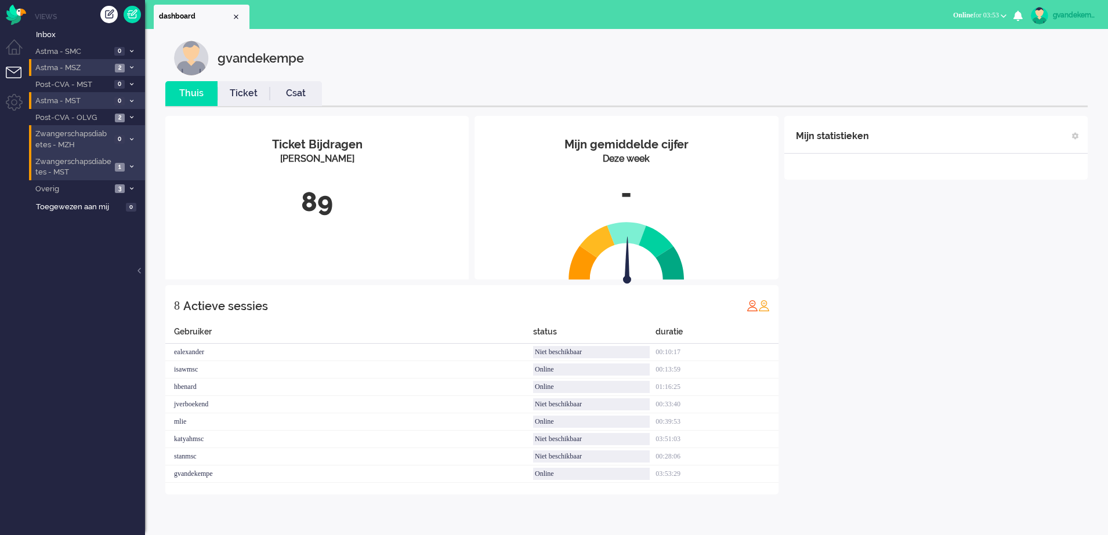
click at [879, 384] on div "Mijn statistieken + Statistieken toevoegen Bel tijd (gemiddelde dag) Wrapup tij…" at bounding box center [935, 305] width 303 height 379
click at [935, 363] on div "Mijn statistieken + Statistieken toevoegen Bel tijd (gemiddelde dag) Wrapup tij…" at bounding box center [935, 305] width 303 height 379
click at [1001, 17] on b "button" at bounding box center [1003, 16] width 6 height 4
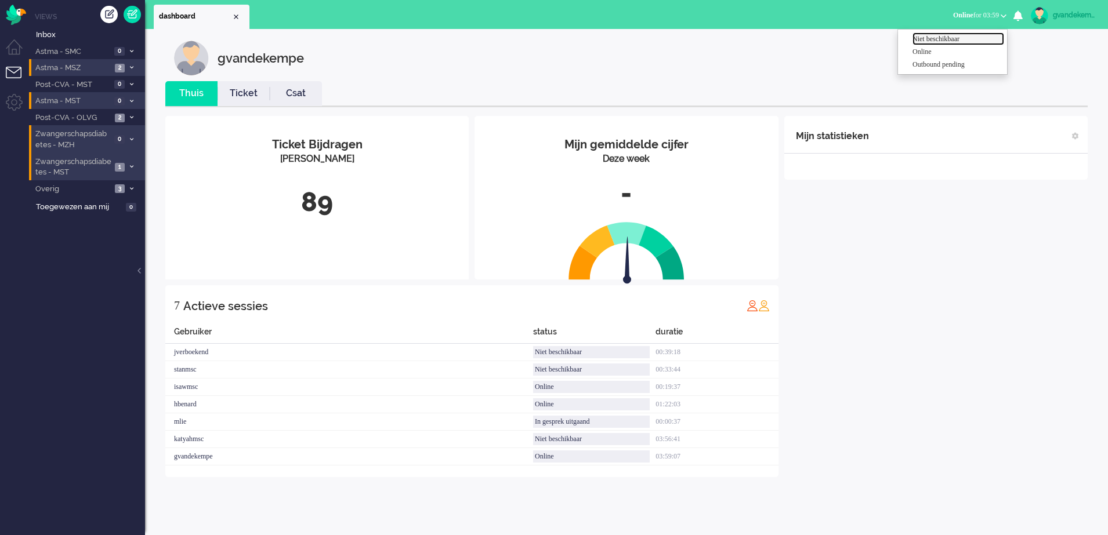
click at [948, 36] on label "Niet beschikbaar" at bounding box center [958, 39] width 92 height 10
click at [894, 366] on div "Mijn statistieken + Statistieken toevoegen Bel tijd (gemiddelde dag) Wrapup tij…" at bounding box center [935, 296] width 303 height 361
